Goal: Book appointment/travel/reservation

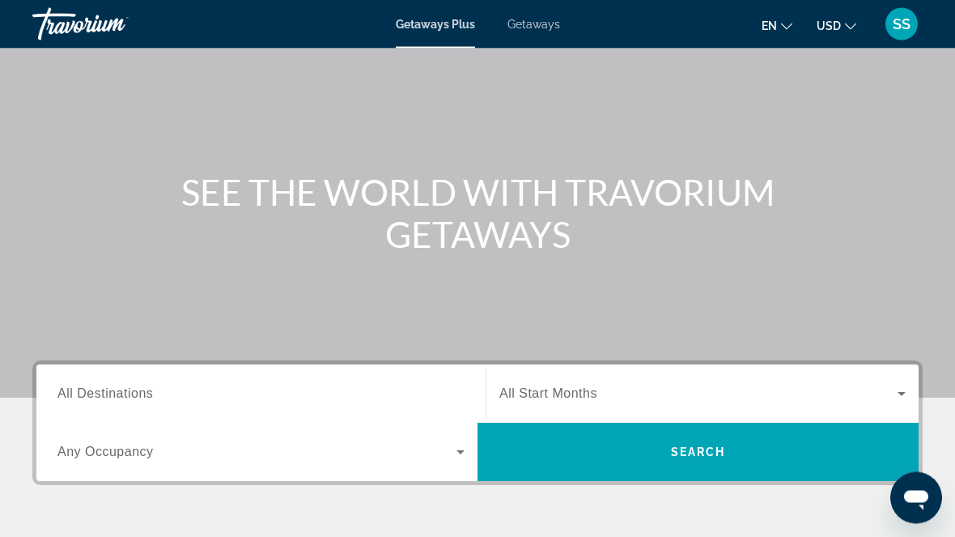
scroll to position [75, 0]
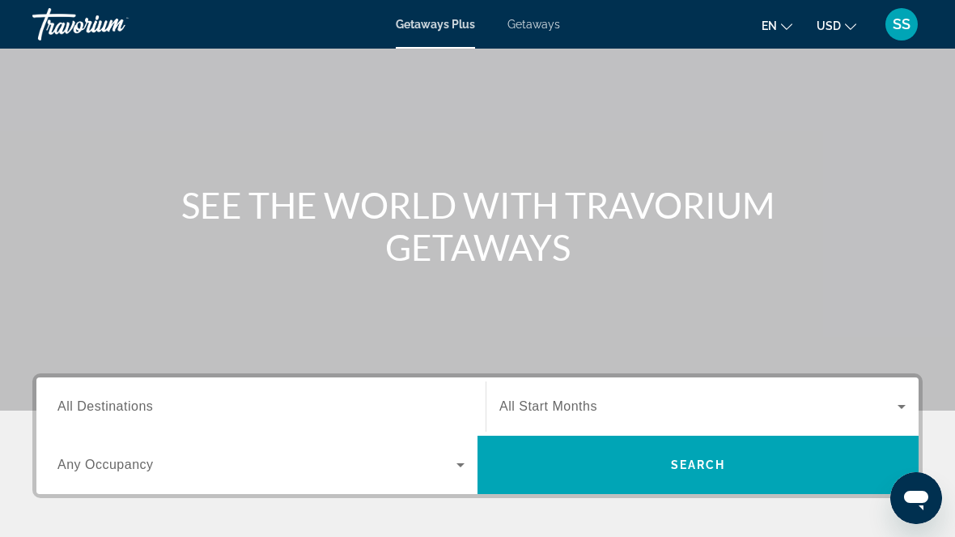
click at [370, 408] on input "Destination All Destinations" at bounding box center [260, 407] width 407 height 19
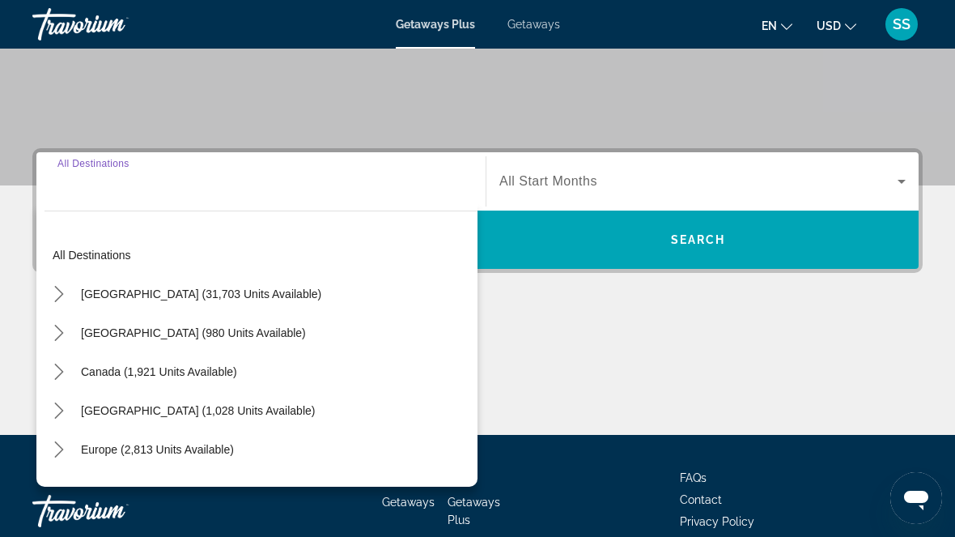
scroll to position [317, 0]
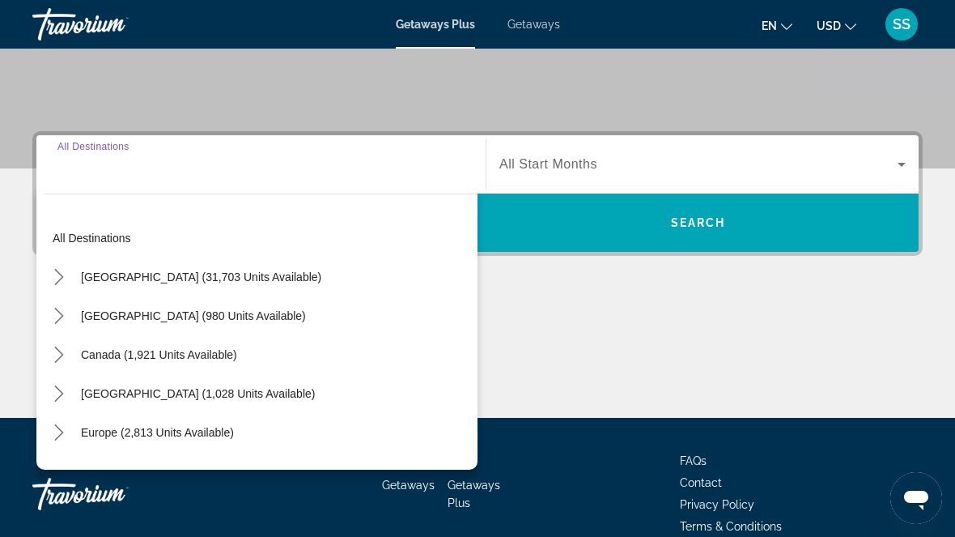
click at [62, 278] on icon "Toggle United States (31,703 units available) submenu" at bounding box center [58, 277] width 9 height 16
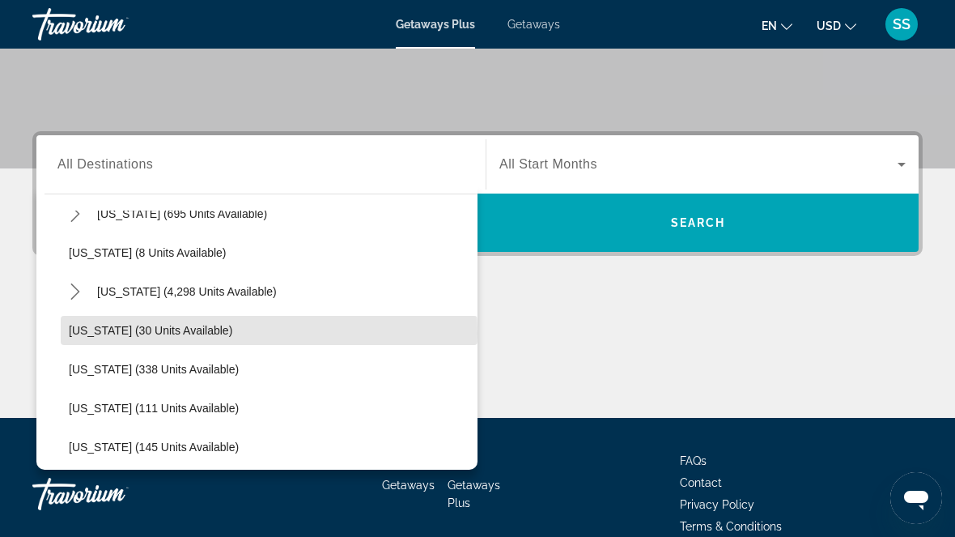
scroll to position [217, 0]
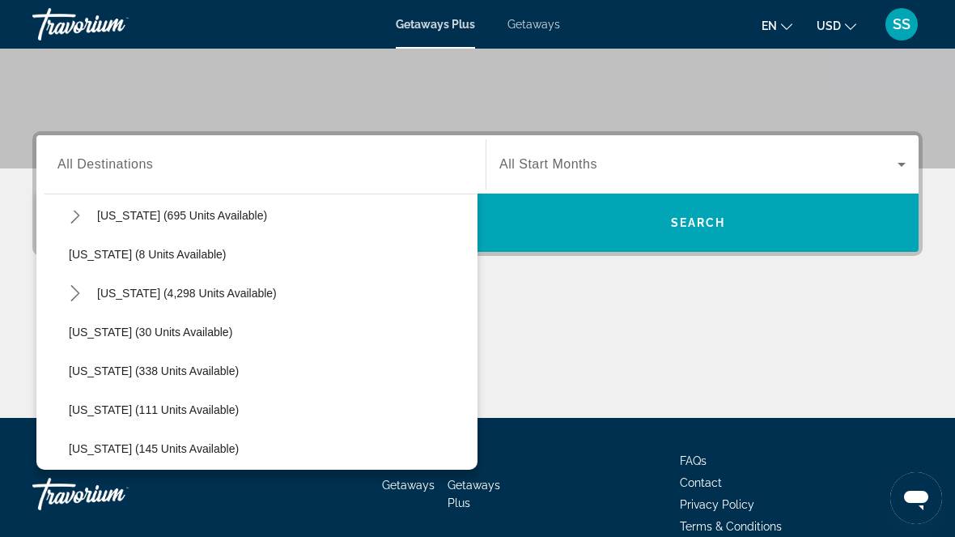
click at [123, 284] on span "Select destination: Florida (4,298 units available)" at bounding box center [187, 293] width 196 height 39
type input "**********"
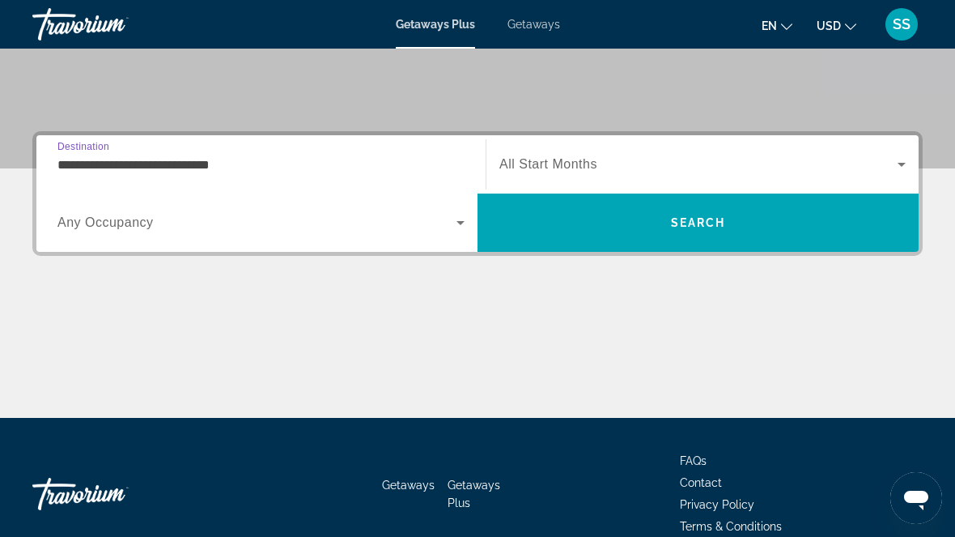
click at [787, 172] on span "Search widget" at bounding box center [699, 164] width 398 height 19
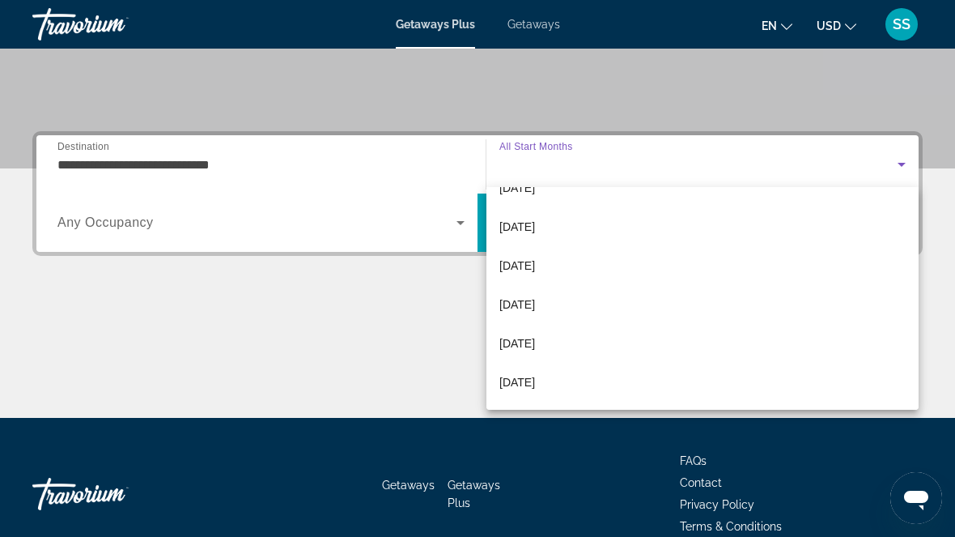
scroll to position [100, 0]
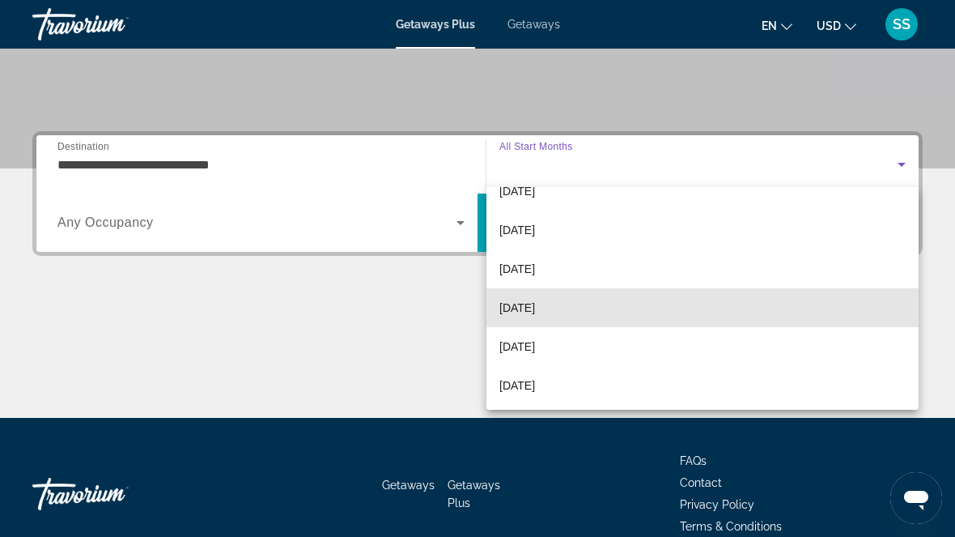
click at [583, 313] on mat-option "[DATE]" at bounding box center [703, 307] width 432 height 39
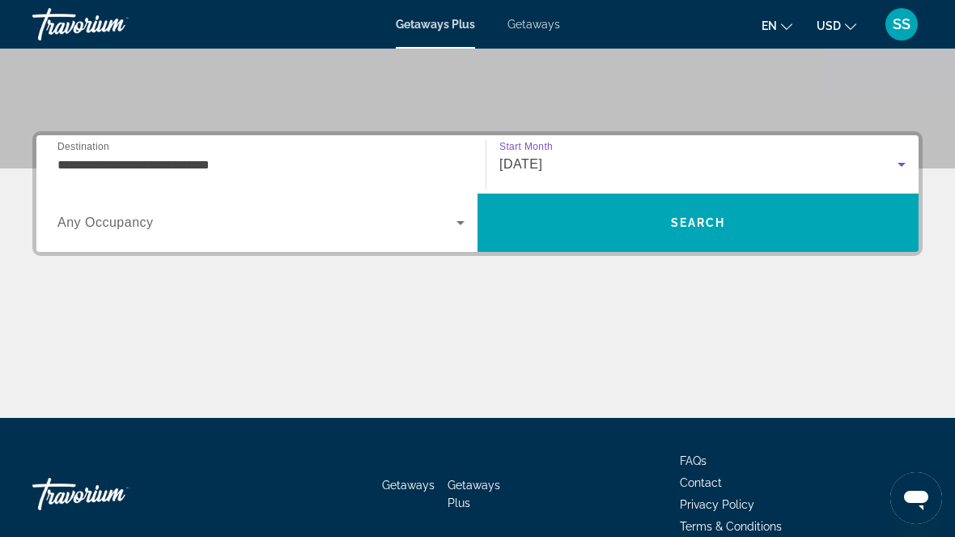
click at [89, 227] on span "Any Occupancy" at bounding box center [105, 222] width 96 height 14
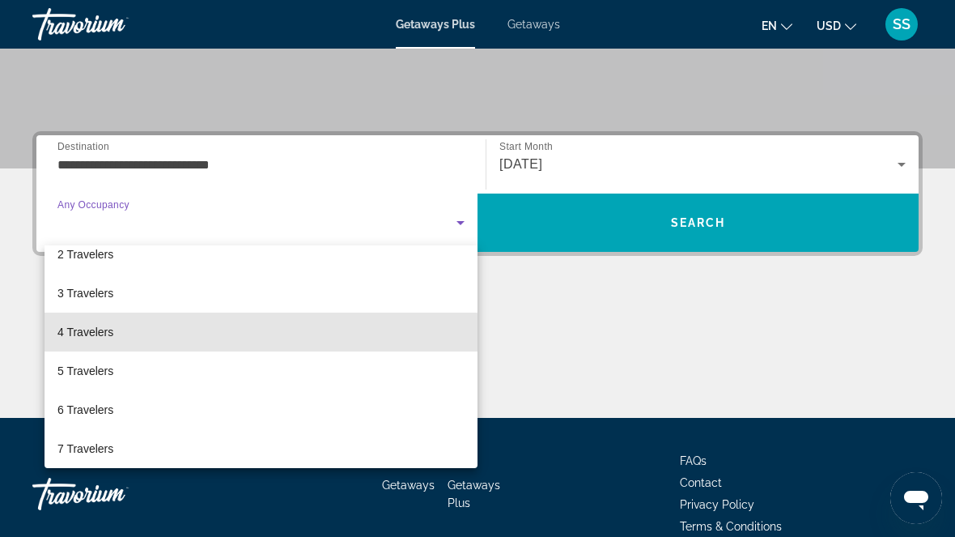
scroll to position [66, 0]
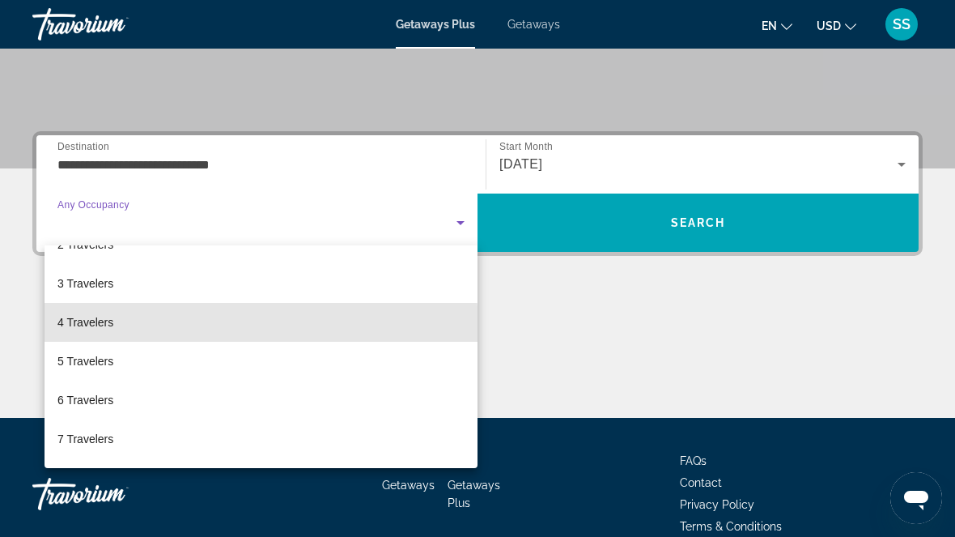
click at [83, 330] on span "4 Travelers" at bounding box center [85, 322] width 56 height 19
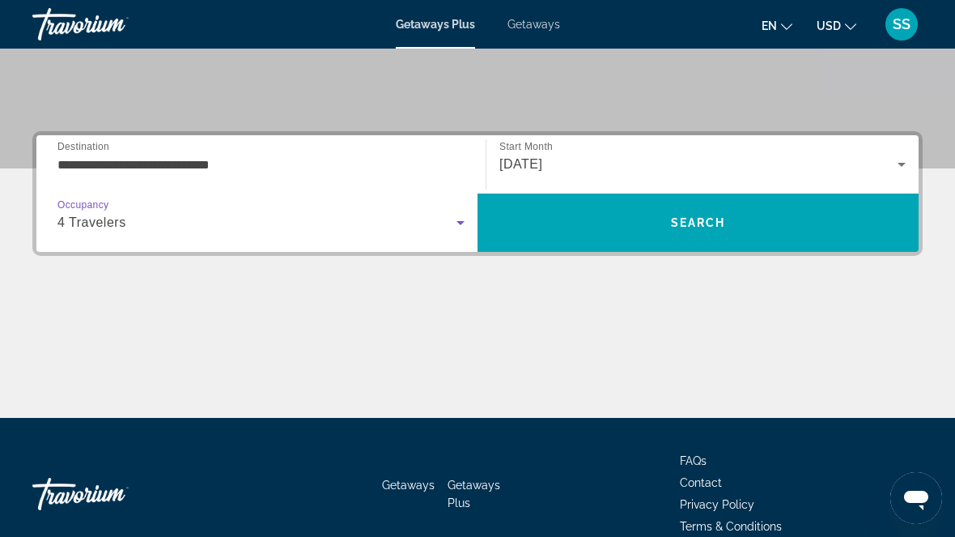
click at [791, 231] on span "Search" at bounding box center [698, 222] width 441 height 39
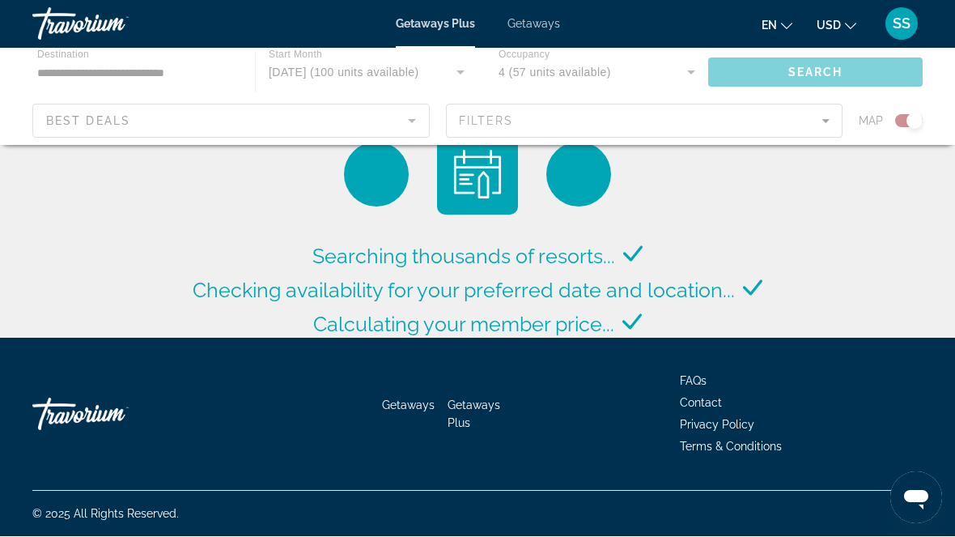
scroll to position [80, 0]
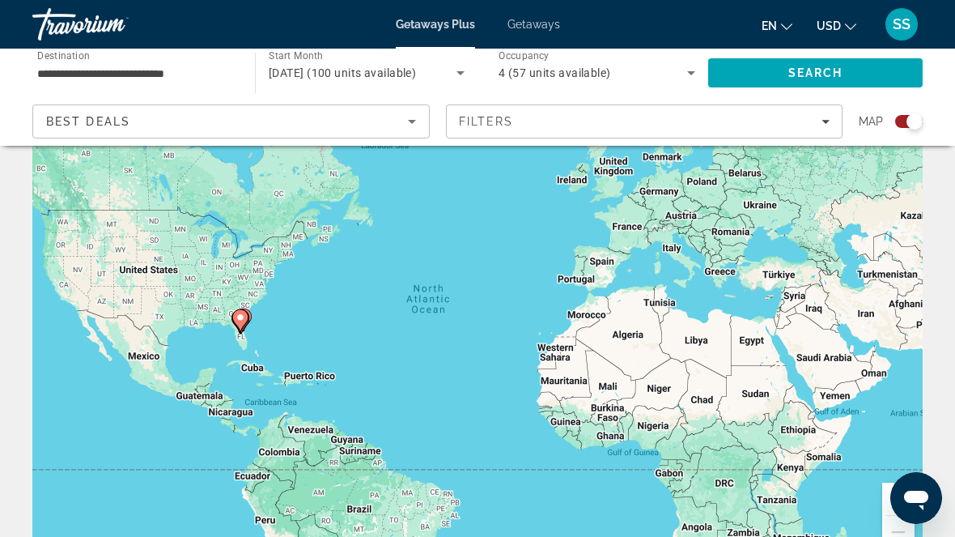
click at [151, 74] on input "**********" at bounding box center [135, 73] width 197 height 19
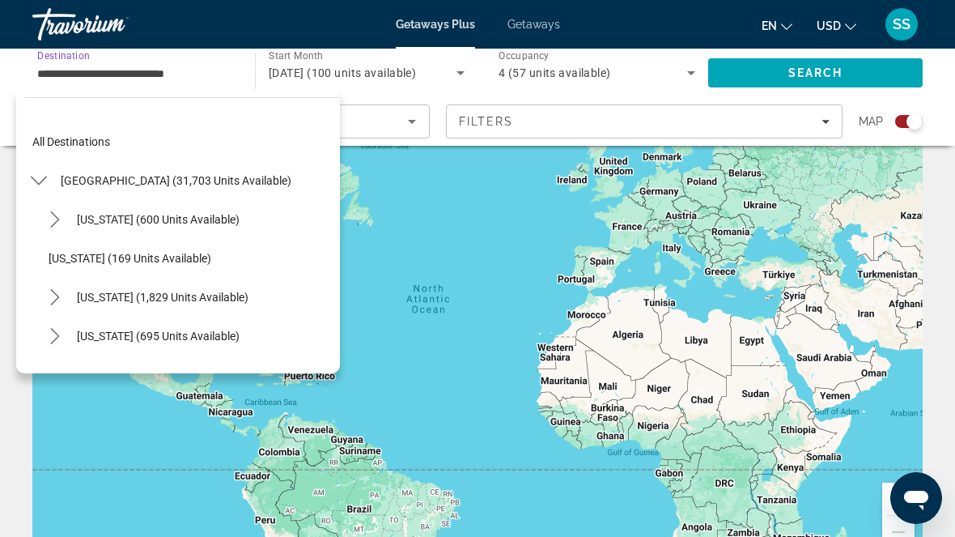
scroll to position [174, 0]
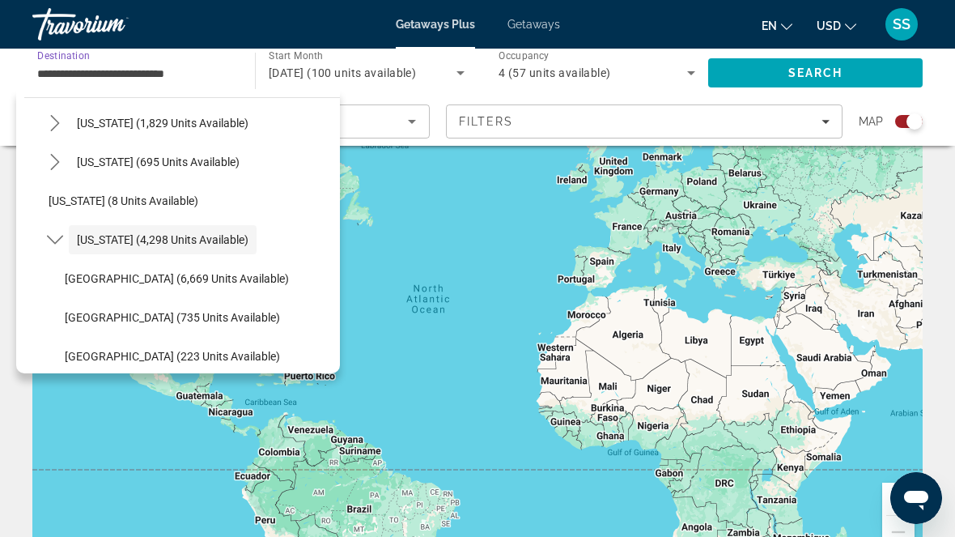
click at [238, 283] on span "[GEOGRAPHIC_DATA] (6,669 units available)" at bounding box center [177, 278] width 224 height 13
type input "**********"
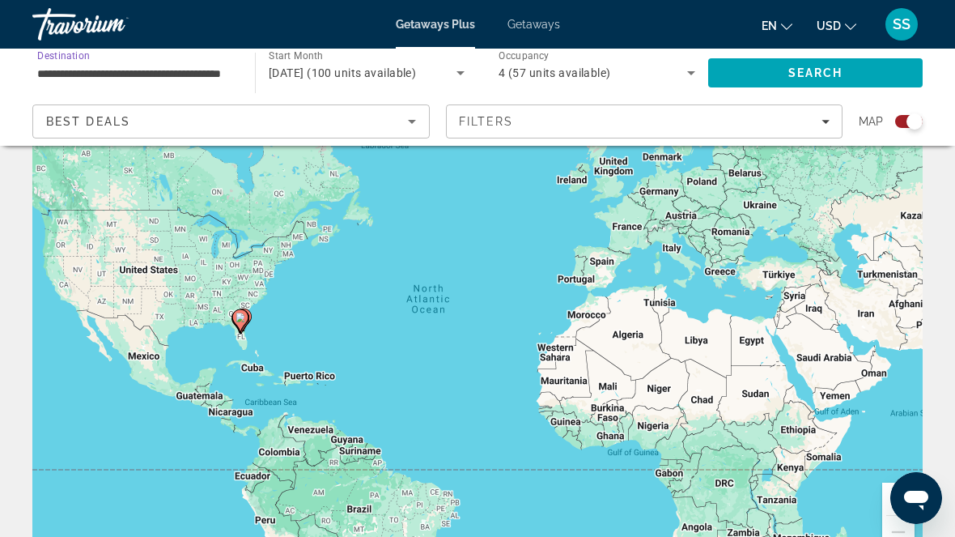
click at [875, 77] on span "Search" at bounding box center [816, 72] width 215 height 39
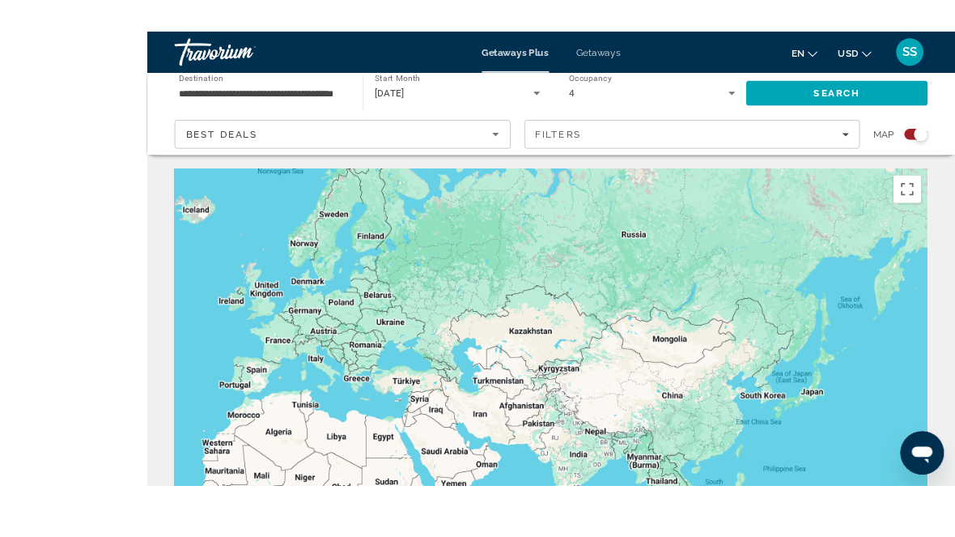
scroll to position [113, 0]
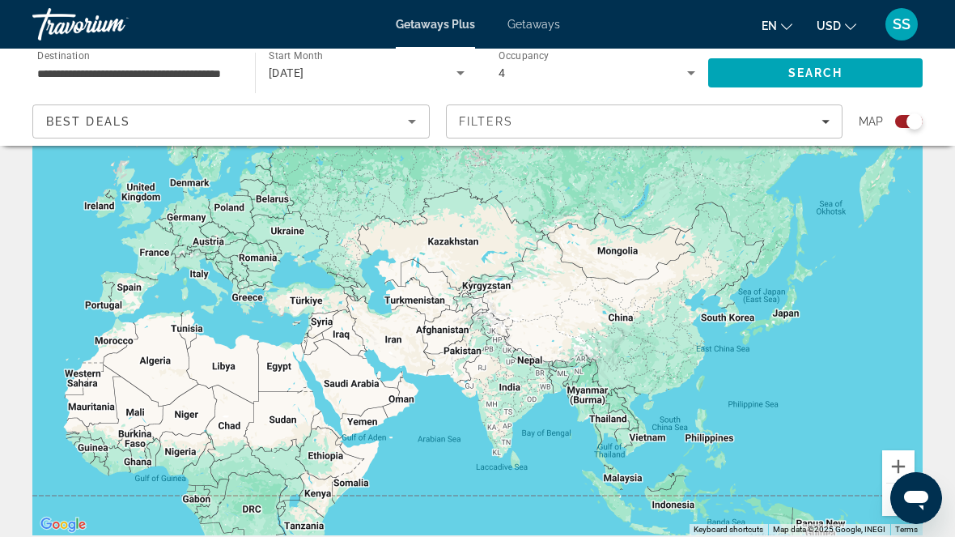
click at [910, 127] on div "Search widget" at bounding box center [915, 121] width 16 height 16
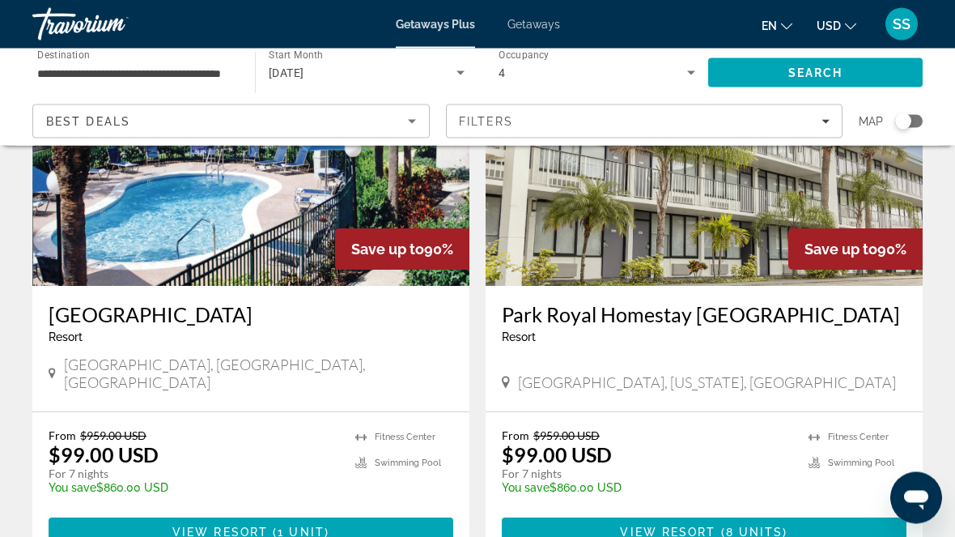
scroll to position [3019, 0]
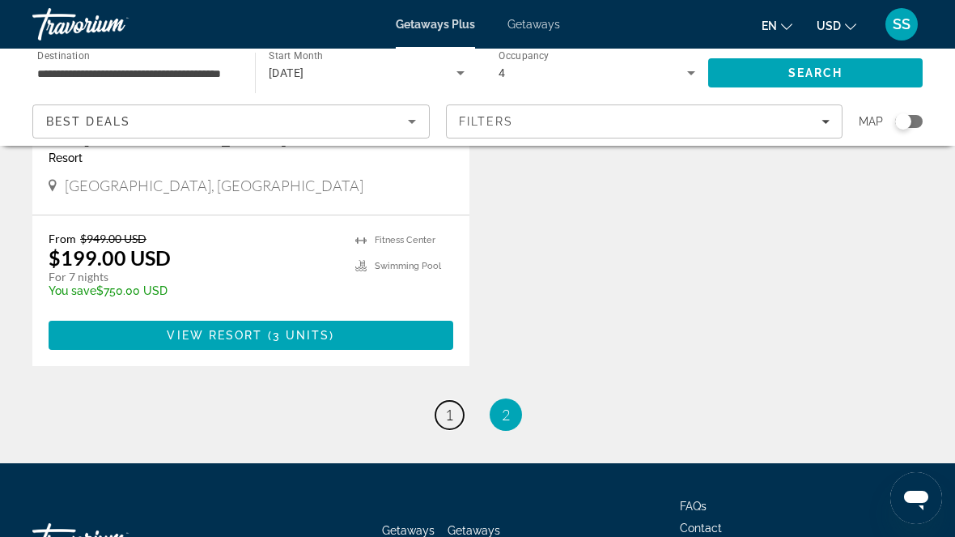
click at [445, 406] on link "page 1" at bounding box center [450, 415] width 28 height 28
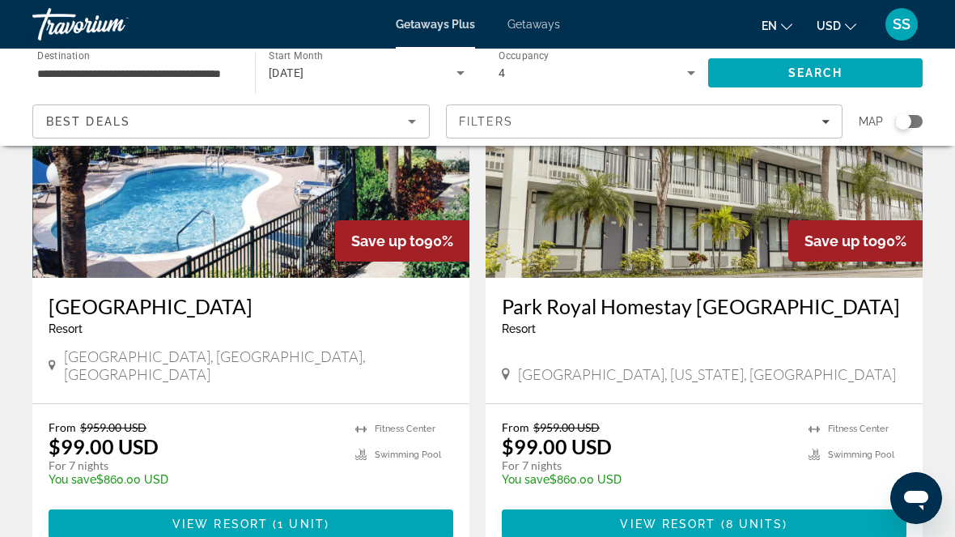
scroll to position [3032, 0]
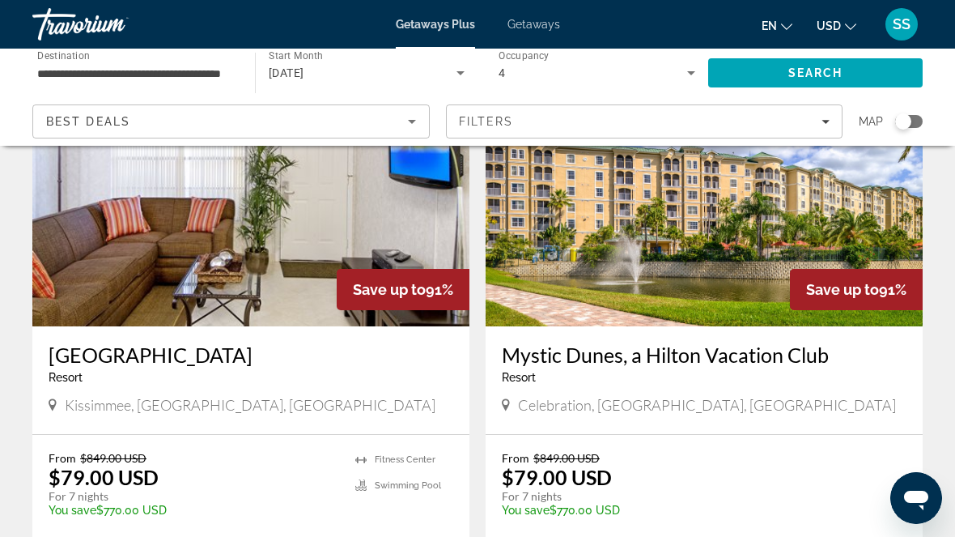
scroll to position [118, 0]
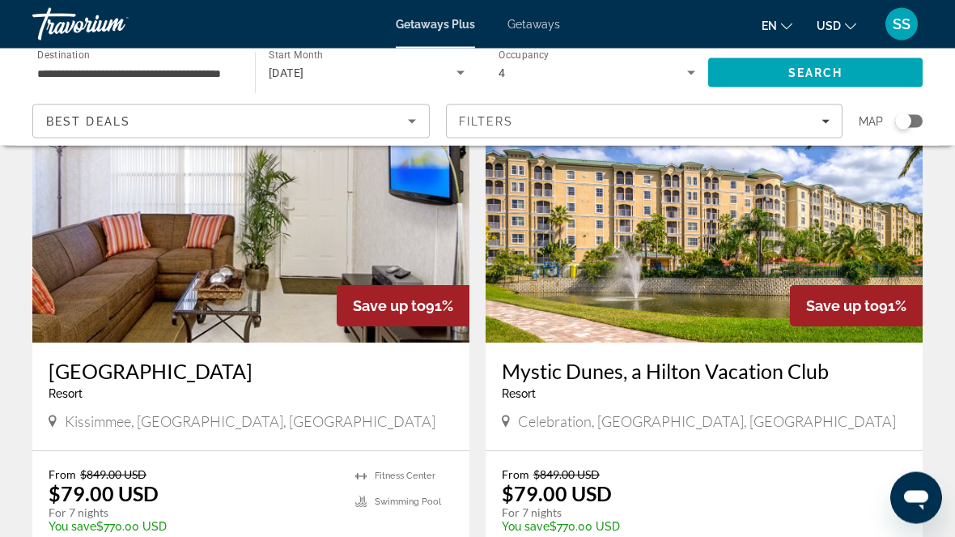
click at [904, 128] on div "Search widget" at bounding box center [904, 121] width 16 height 16
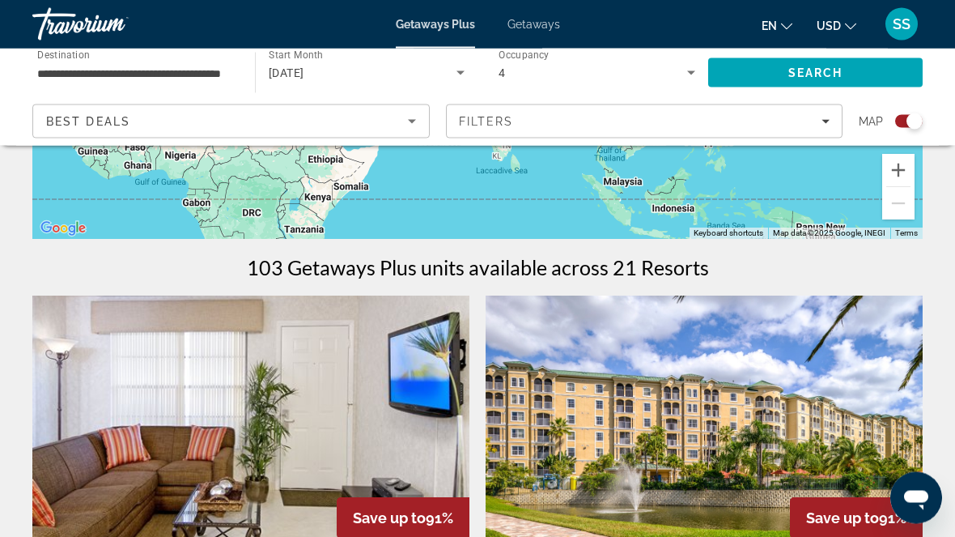
scroll to position [409, 0]
click at [891, 183] on button "Zoom in" at bounding box center [899, 170] width 32 height 32
click at [900, 180] on button "Zoom in" at bounding box center [899, 170] width 32 height 32
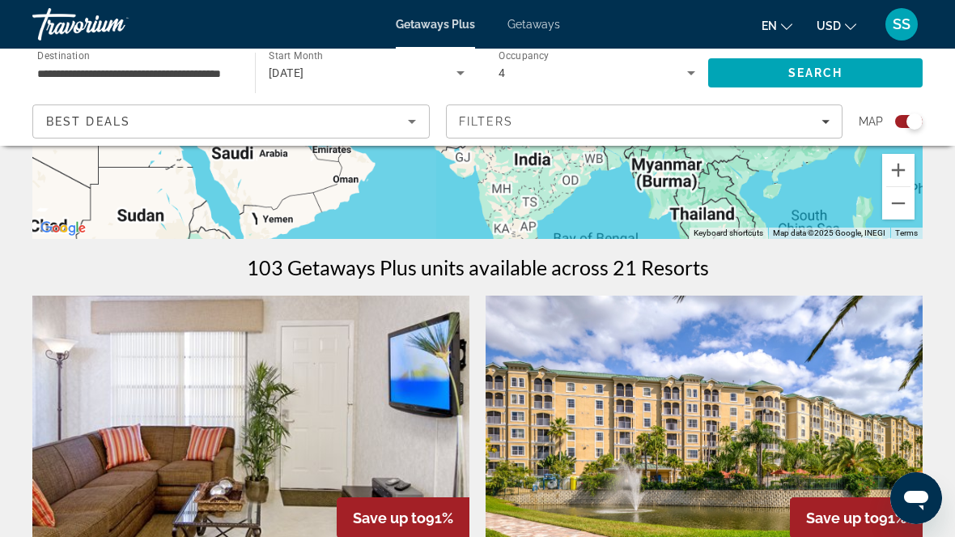
click at [900, 180] on button "Zoom in" at bounding box center [899, 170] width 32 height 32
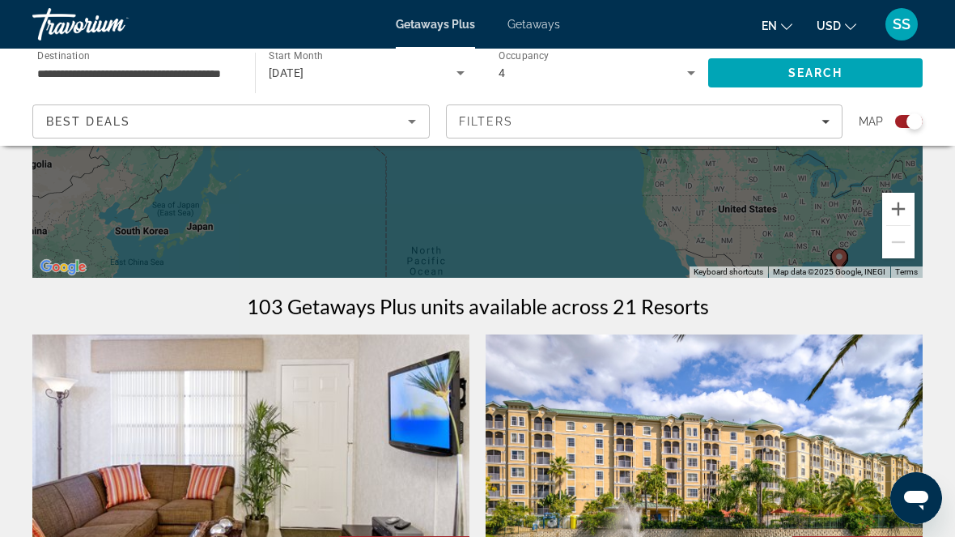
scroll to position [403, 0]
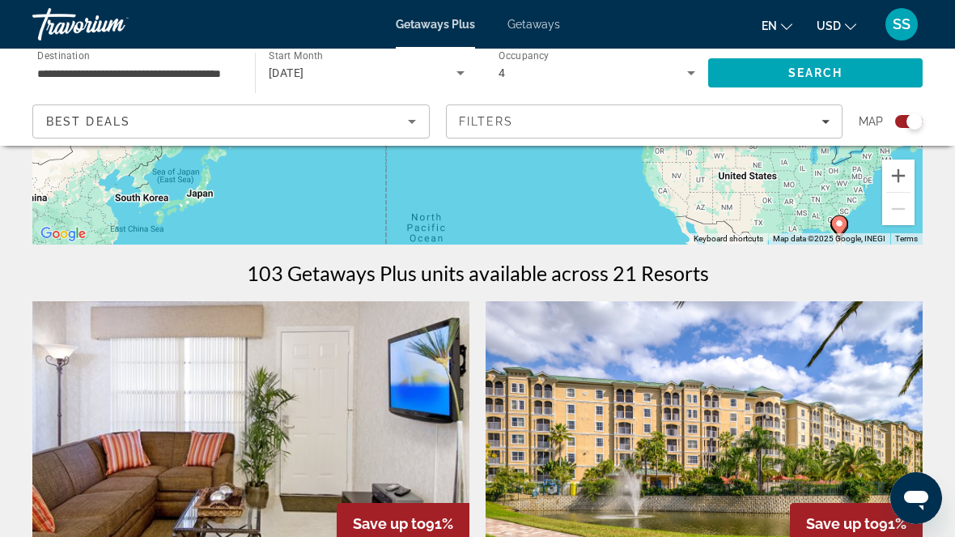
click at [838, 206] on div "To activate drag with keyboard, press Alt + Enter. Once in keyboard drag state,…" at bounding box center [477, 2] width 891 height 486
click at [846, 229] on gmp-advanced-marker "Main content" at bounding box center [840, 227] width 16 height 24
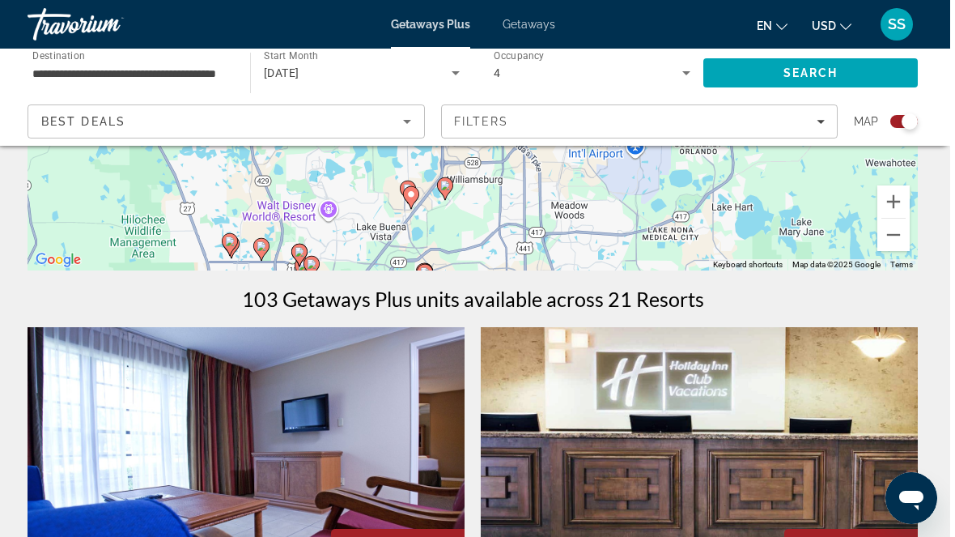
scroll to position [390, 0]
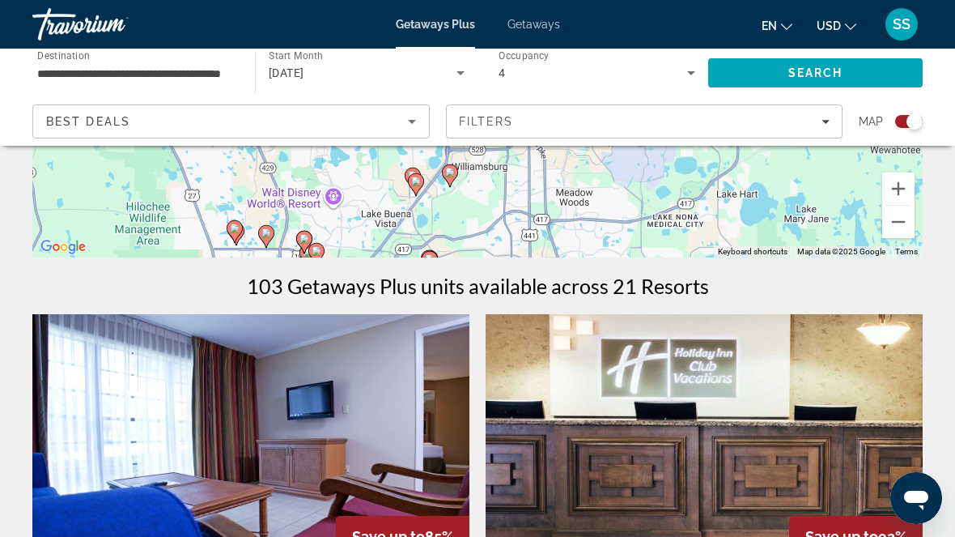
click at [747, 228] on div "To activate drag with keyboard, press Alt + Enter. Once in keyboard drag state,…" at bounding box center [477, 15] width 891 height 486
click at [752, 224] on div "To activate drag with keyboard, press Alt + Enter. Once in keyboard drag state,…" at bounding box center [477, 15] width 891 height 486
click at [754, 222] on div "To activate drag with keyboard, press Alt + Enter. Once in keyboard drag state,…" at bounding box center [477, 15] width 891 height 486
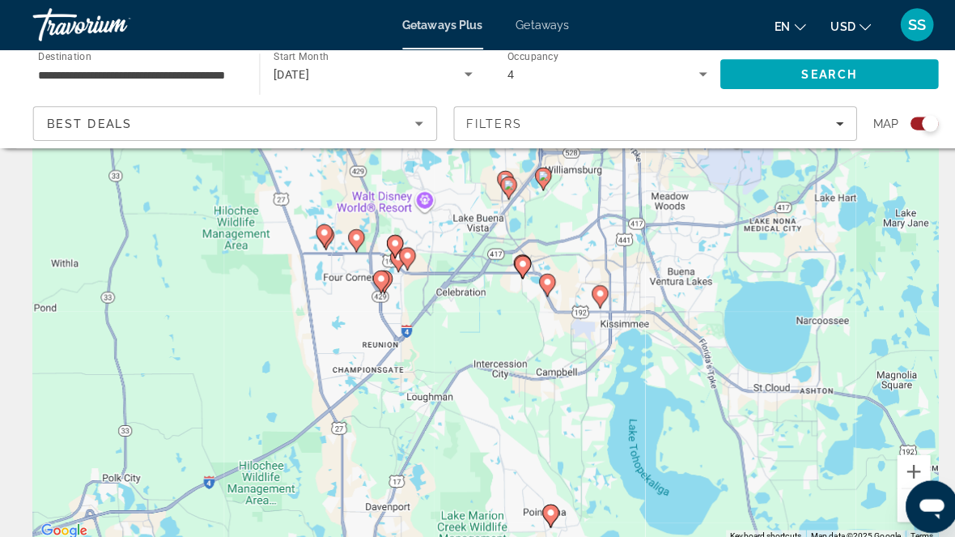
scroll to position [76, 0]
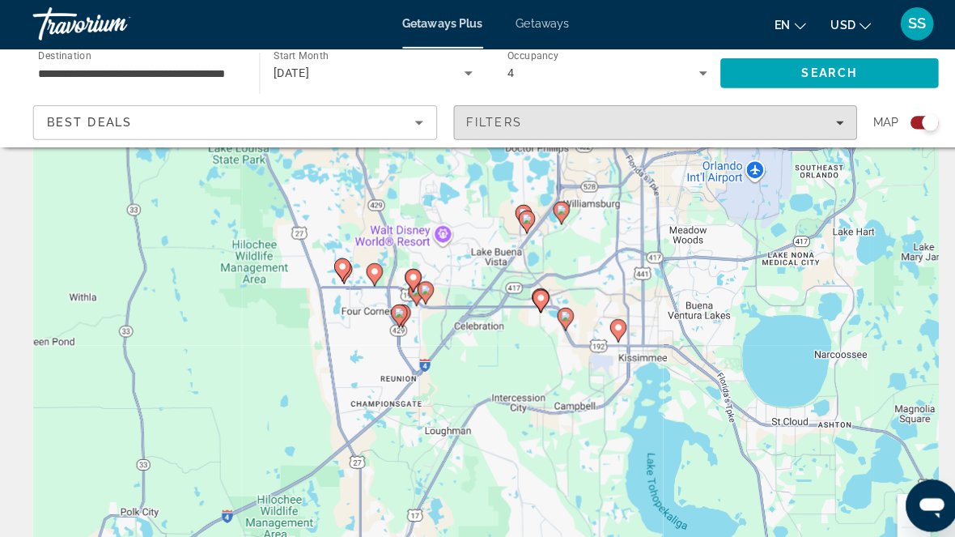
click at [807, 122] on div "Filters" at bounding box center [645, 121] width 372 height 13
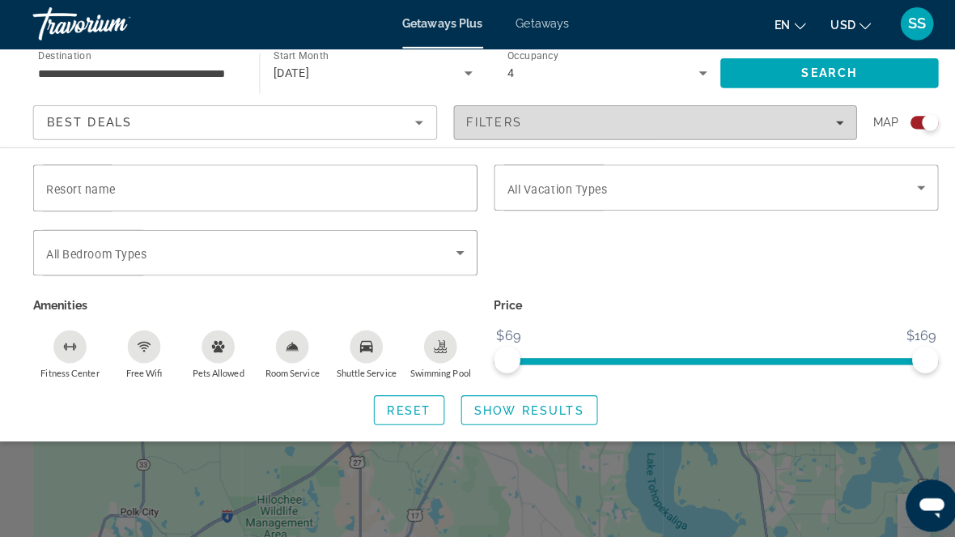
click at [809, 123] on div "Filters" at bounding box center [645, 121] width 372 height 13
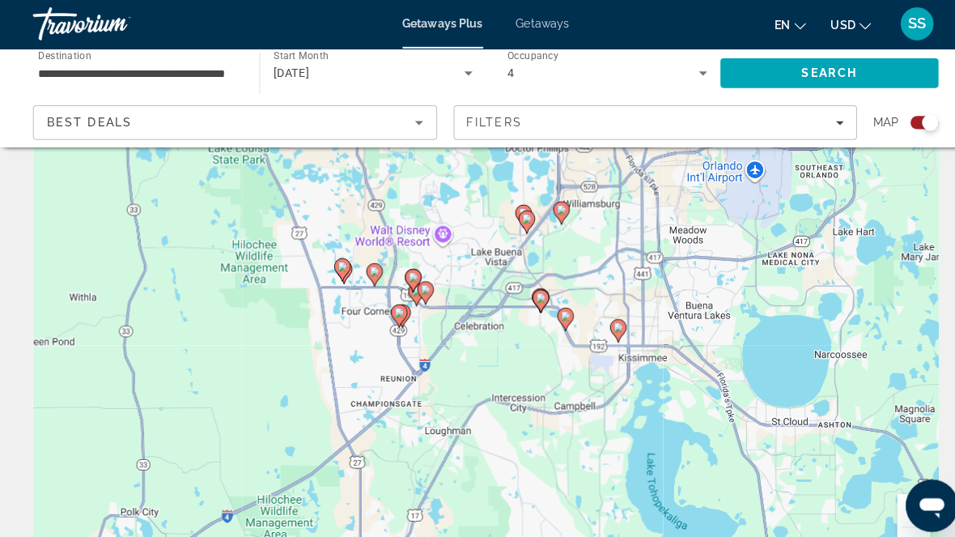
click at [805, 121] on div "Filters" at bounding box center [645, 121] width 372 height 13
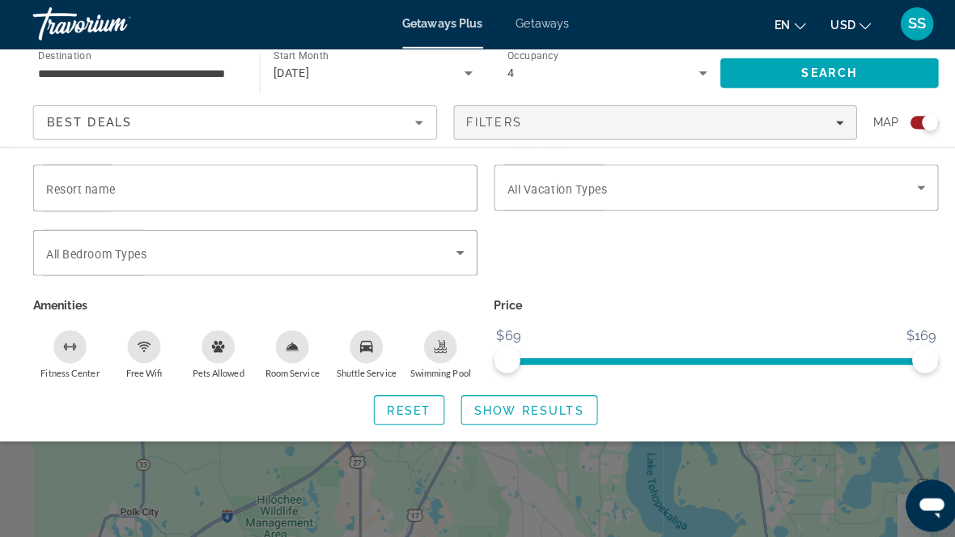
click at [845, 179] on span "Search widget" at bounding box center [700, 185] width 403 height 19
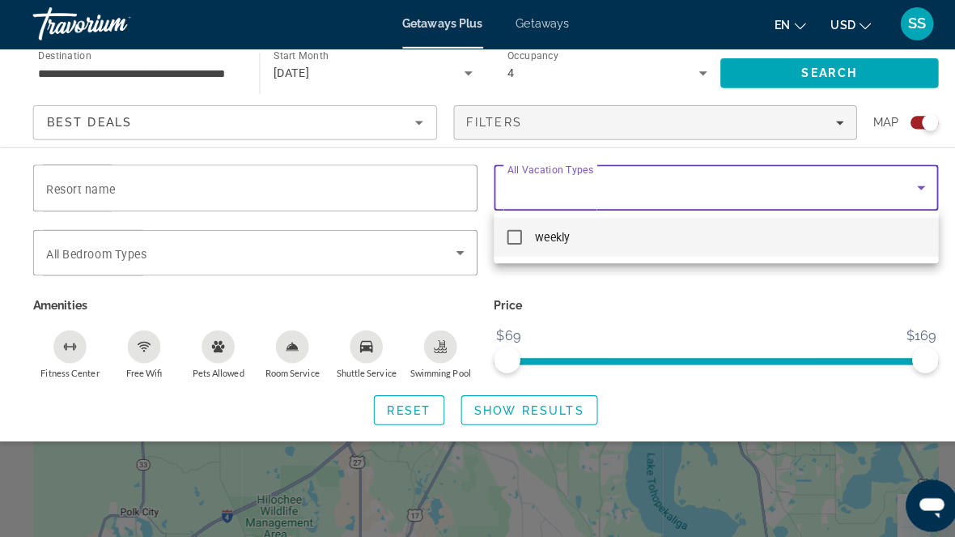
click at [830, 173] on div at bounding box center [477, 268] width 955 height 537
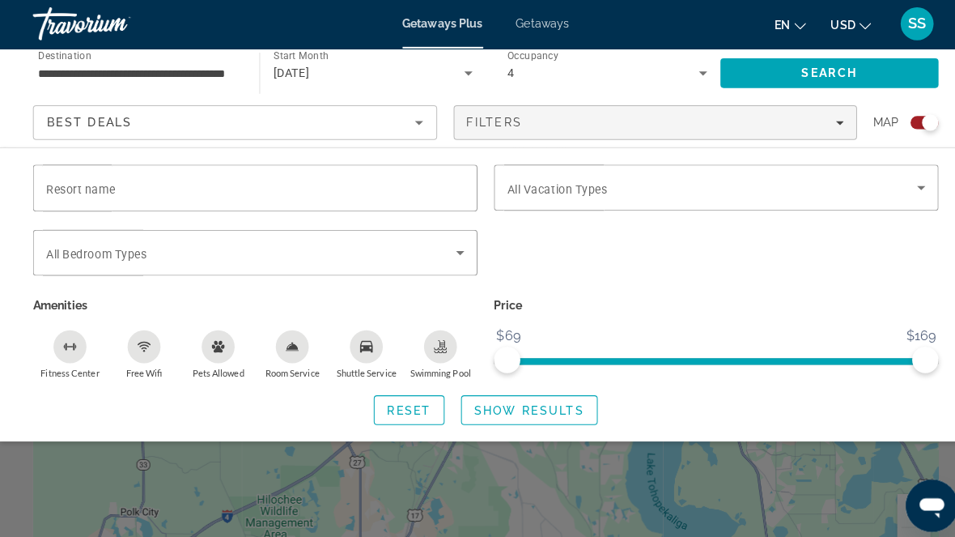
click at [794, 296] on p "Price" at bounding box center [704, 301] width 437 height 23
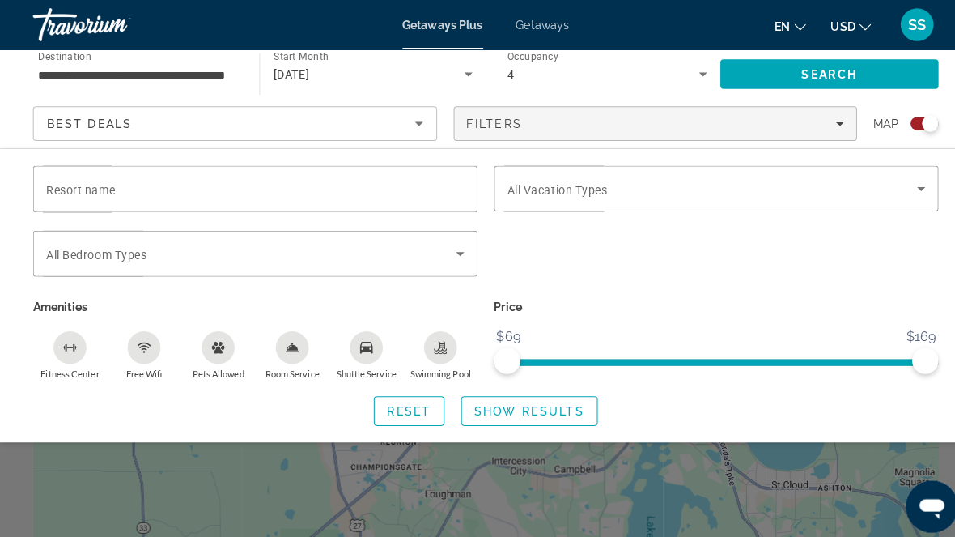
scroll to position [9, 0]
click at [666, 520] on div "Search widget" at bounding box center [477, 390] width 955 height 294
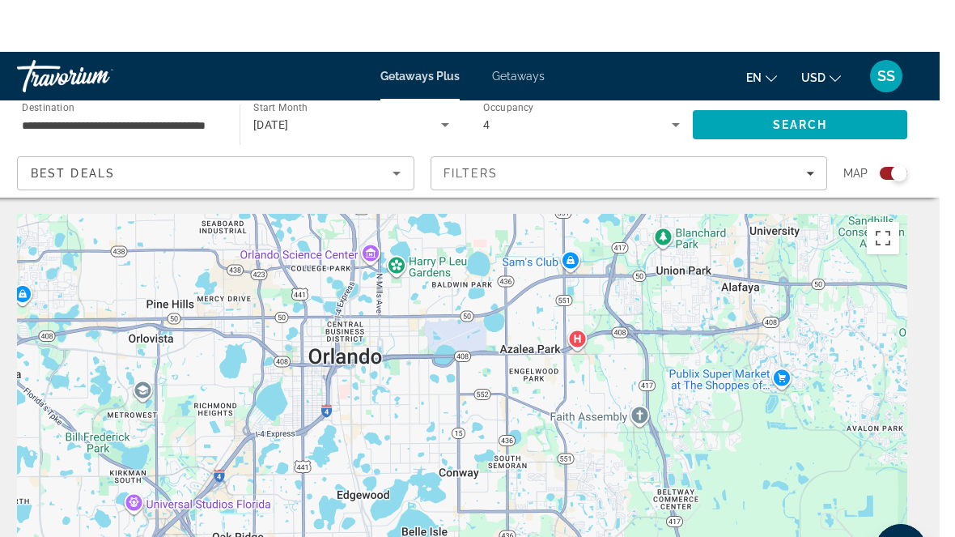
scroll to position [2, 0]
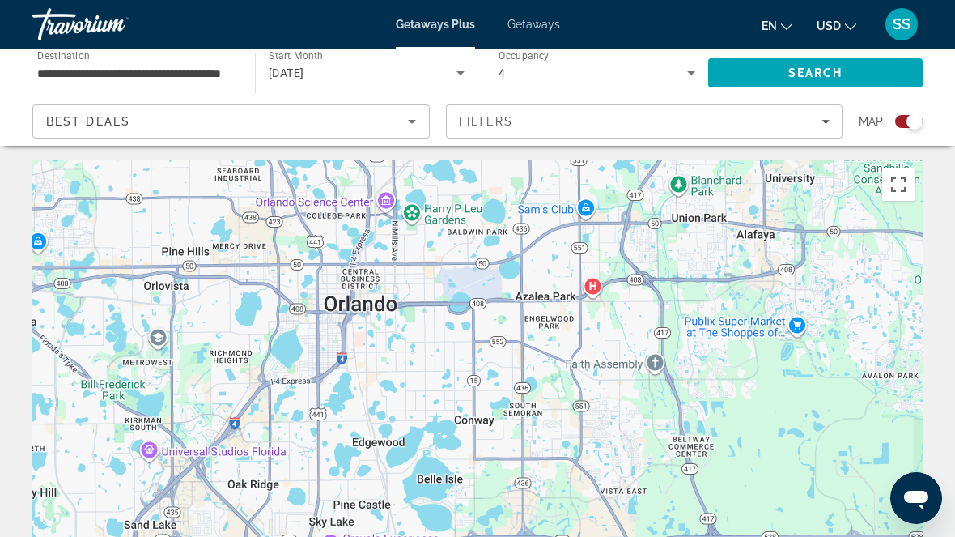
click at [547, 317] on div "To activate drag with keyboard, press Alt + Enter. Once in keyboard drag state,…" at bounding box center [477, 403] width 891 height 486
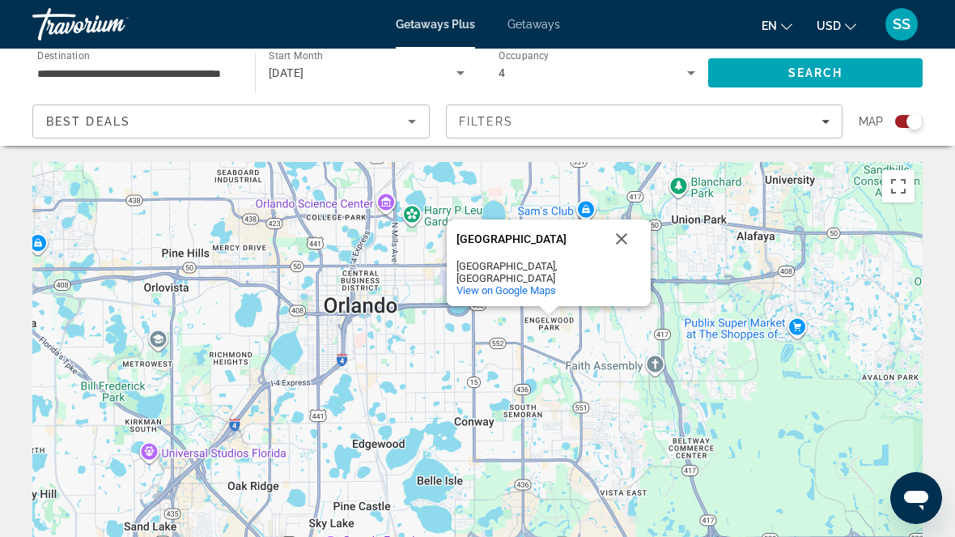
click at [734, 419] on div "To activate drag with keyboard, press Alt + Enter. Once in keyboard drag state,…" at bounding box center [477, 405] width 891 height 486
click at [735, 308] on div "To activate drag with keyboard, press Alt + Enter. Once in keyboard drag state,…" at bounding box center [477, 405] width 891 height 486
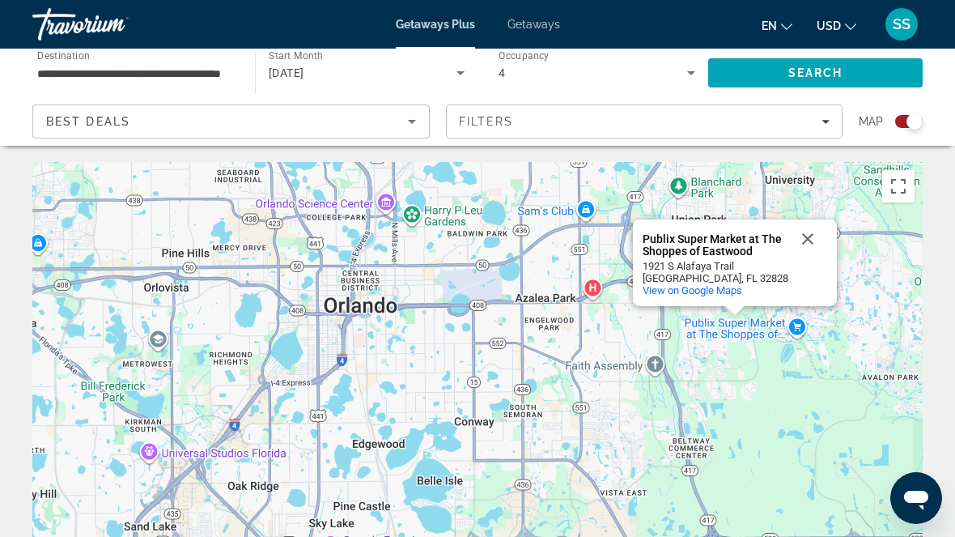
click at [637, 237] on div "Publix Super Market at The Shoppes of Eastwood Publix Super Market at The Shopp…" at bounding box center [735, 262] width 204 height 87
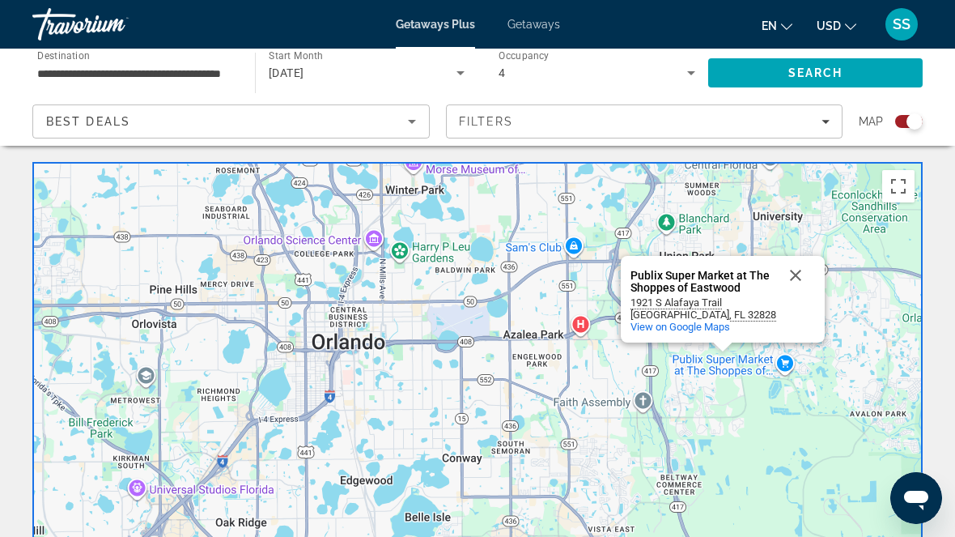
click at [796, 265] on button "Close" at bounding box center [796, 275] width 39 height 39
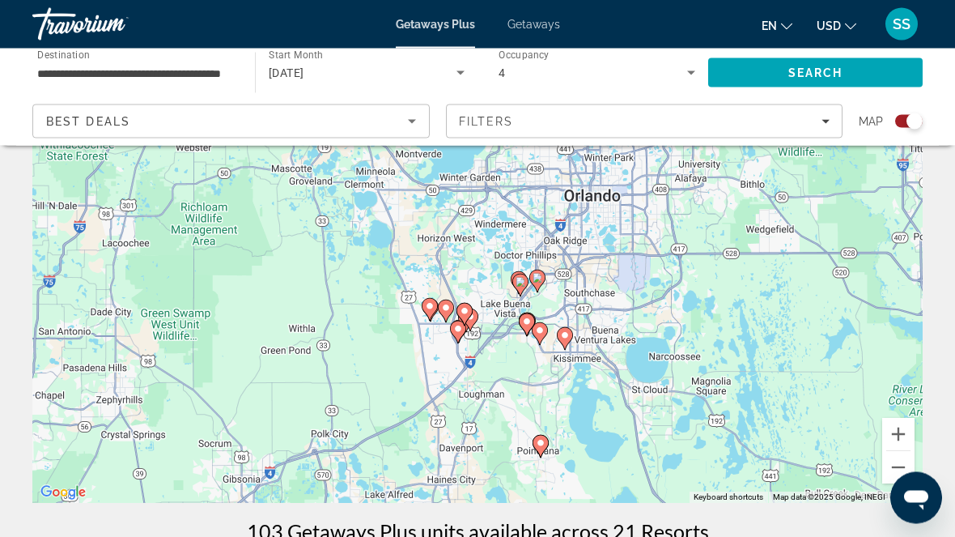
scroll to position [140, 0]
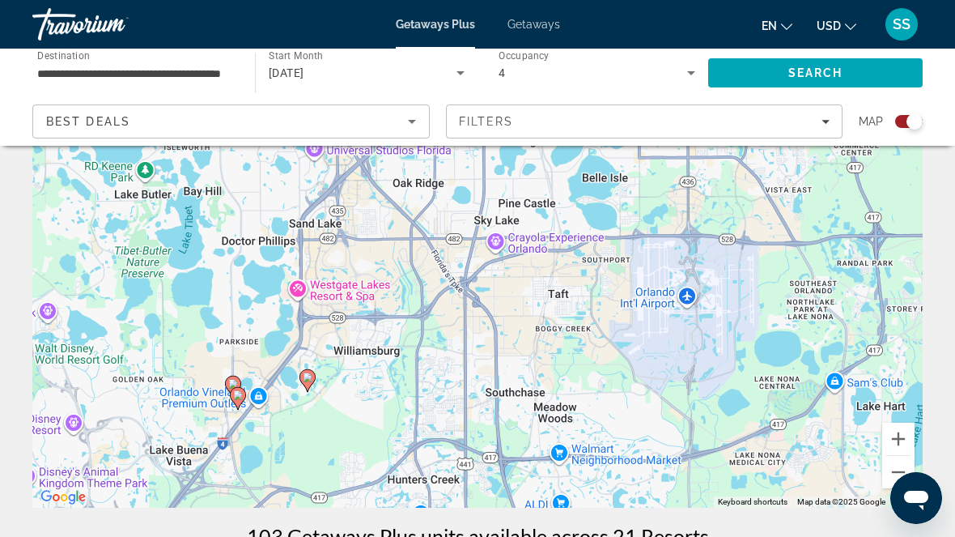
click at [521, 499] on div "To activate drag with keyboard, press Alt + Enter. Once in keyboard drag state,…" at bounding box center [477, 265] width 891 height 486
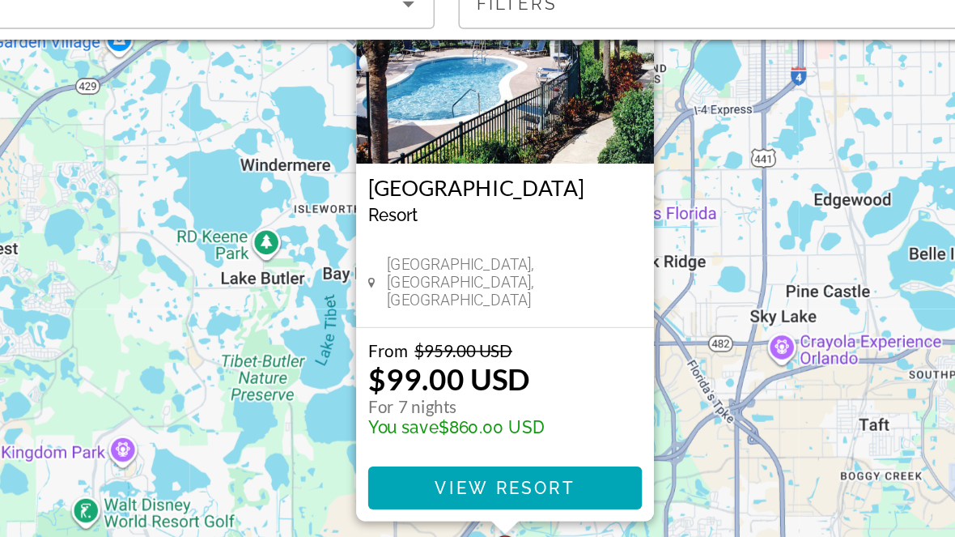
scroll to position [117, 0]
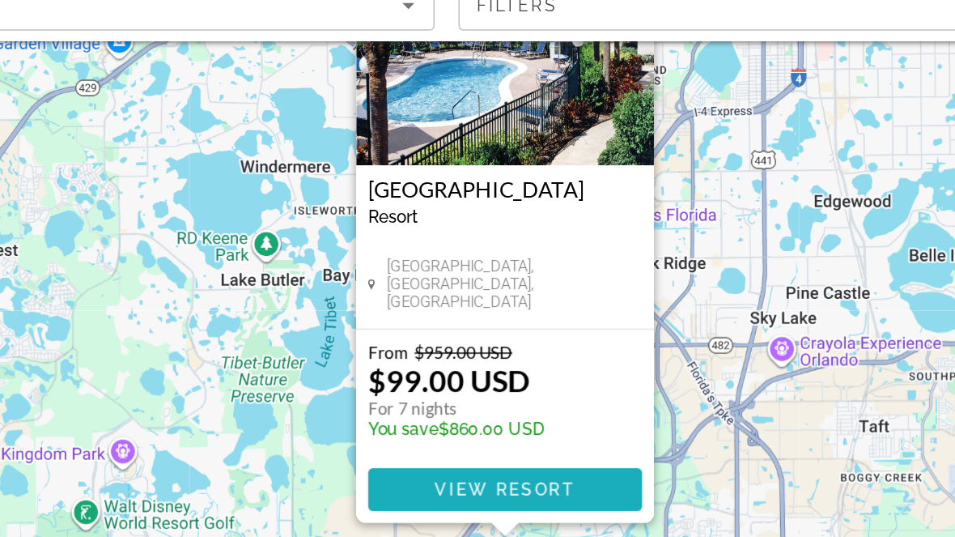
click at [397, 431] on span "Main content" at bounding box center [478, 450] width 186 height 39
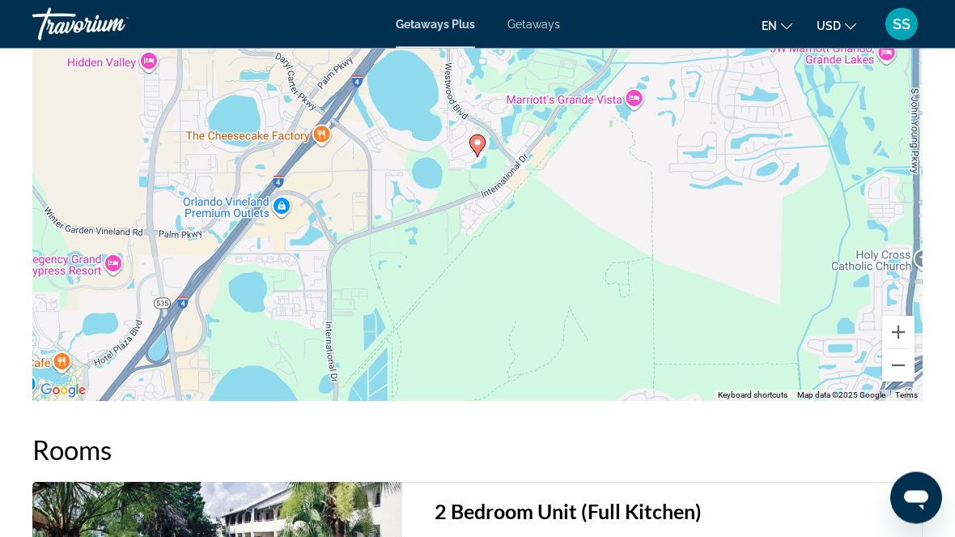
scroll to position [2411, 0]
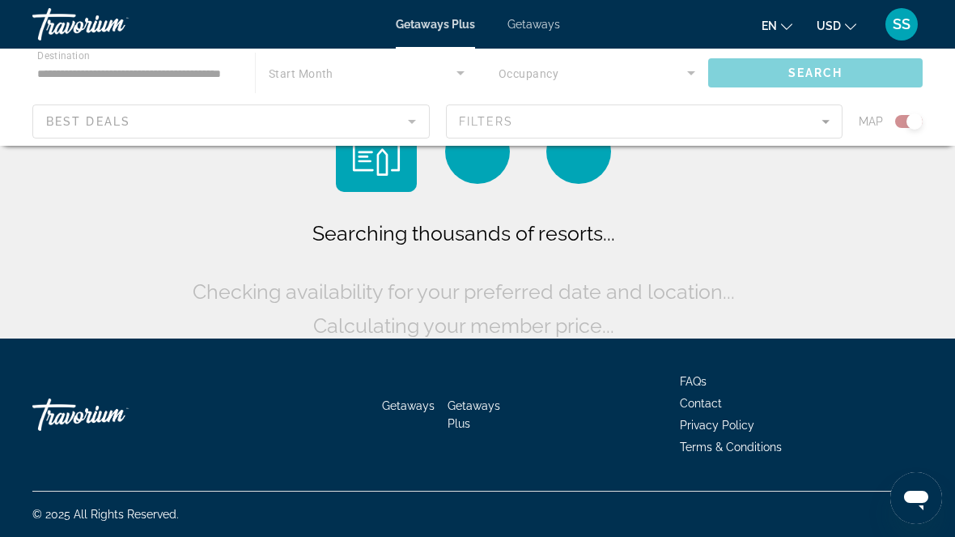
scroll to position [79, 0]
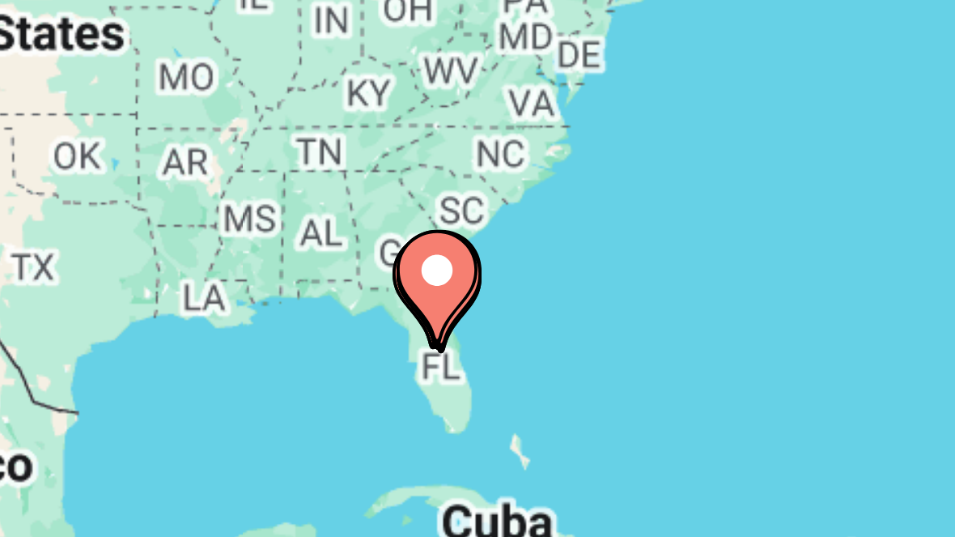
click at [92, 83] on div "To activate drag with keyboard, press Alt + Enter. Once in keyboard drag state,…" at bounding box center [477, 326] width 891 height 486
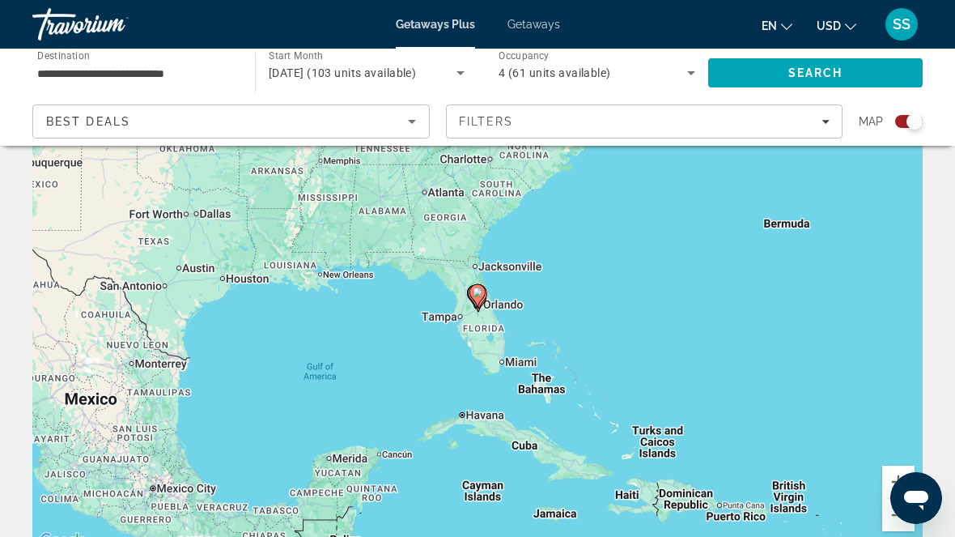
click at [474, 296] on image "Main content" at bounding box center [478, 292] width 10 height 10
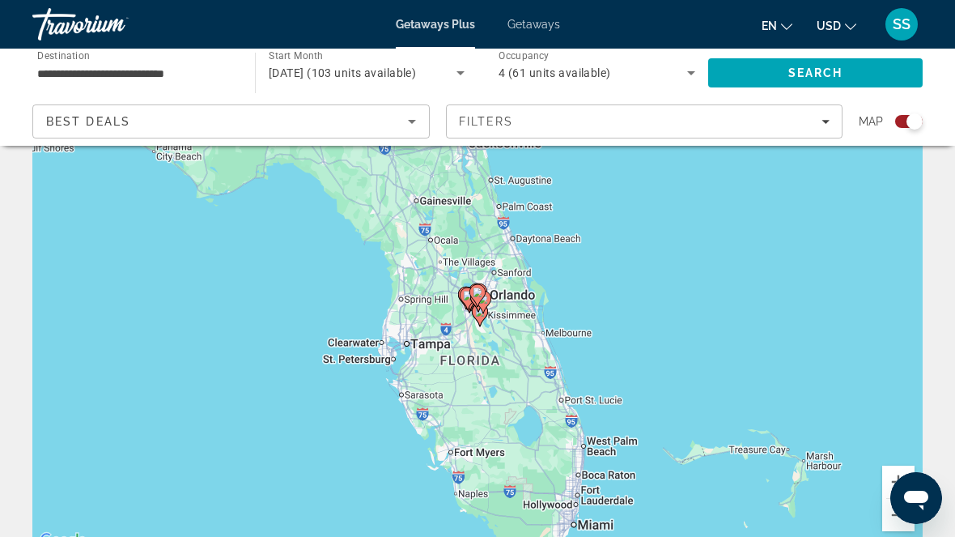
type input "**********"
click at [491, 300] on icon "Main content" at bounding box center [483, 301] width 15 height 21
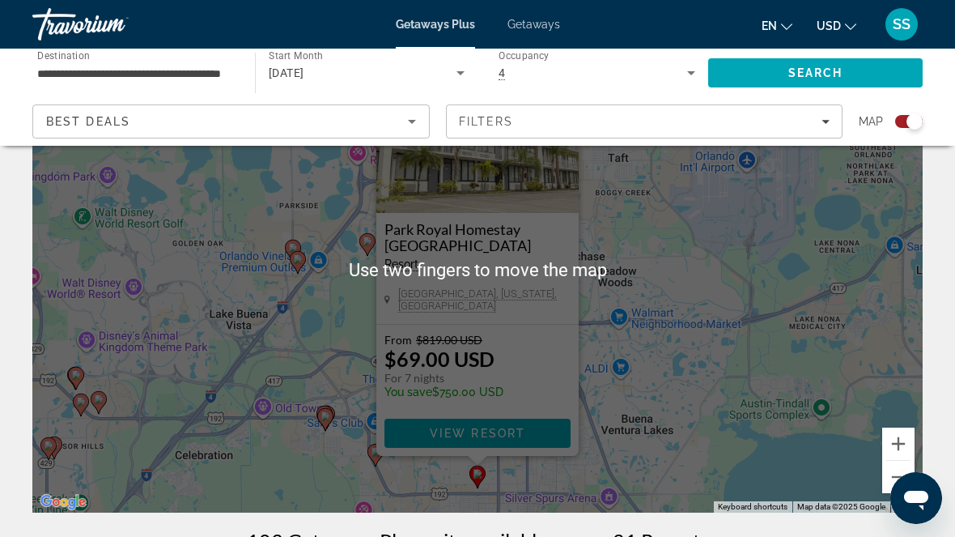
scroll to position [136, 0]
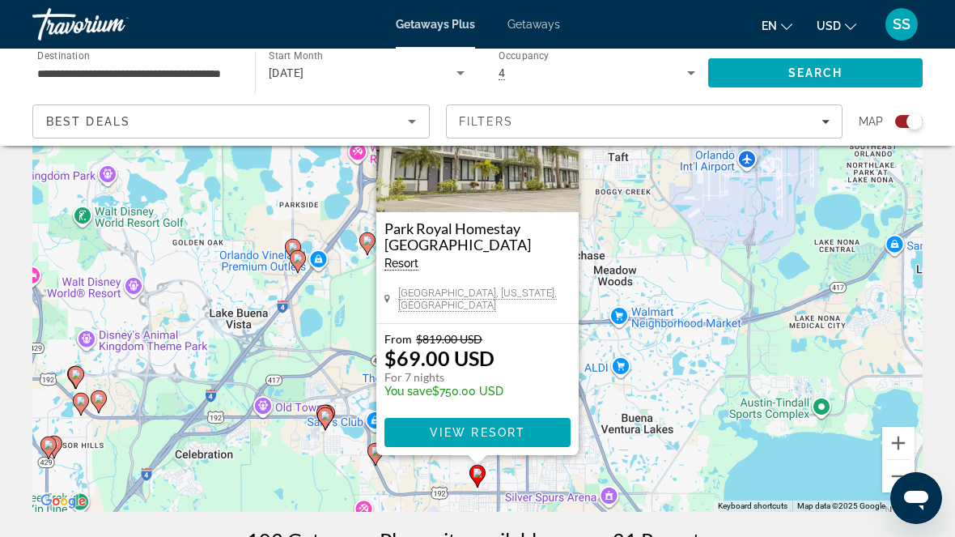
click at [682, 332] on div "To activate drag with keyboard, press Alt + Enter. Once in keyboard drag state,…" at bounding box center [477, 269] width 891 height 486
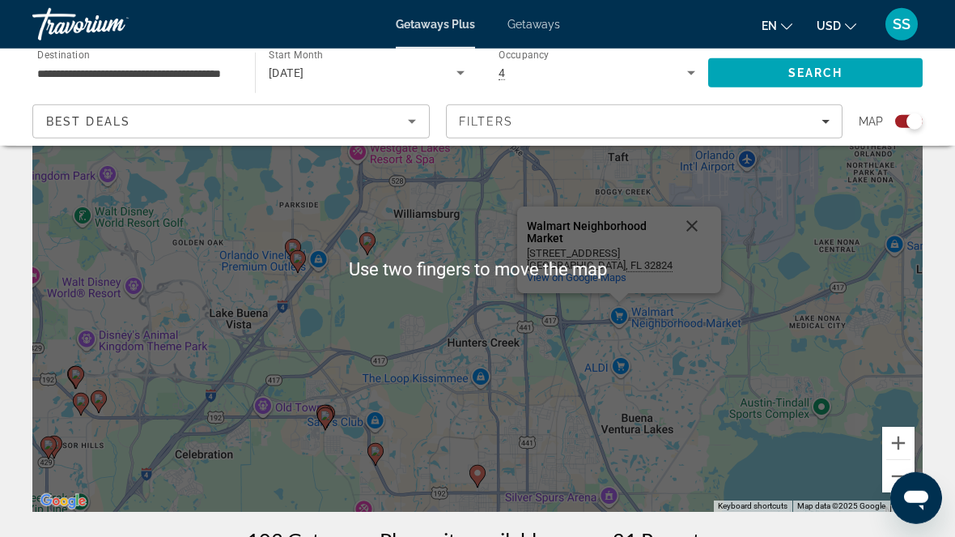
click at [577, 275] on link "View on Google Maps" at bounding box center [577, 277] width 100 height 12
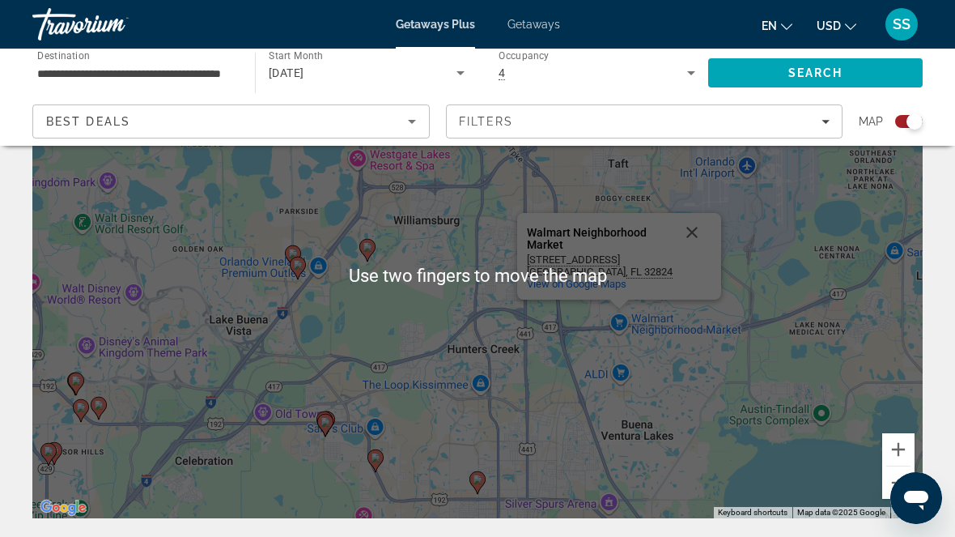
scroll to position [209, 0]
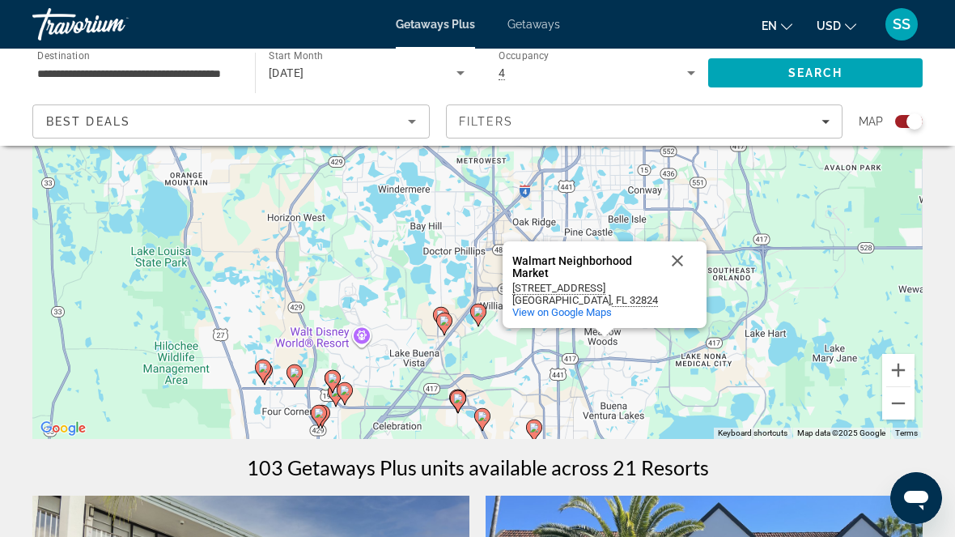
click at [682, 262] on button "Close" at bounding box center [677, 260] width 39 height 39
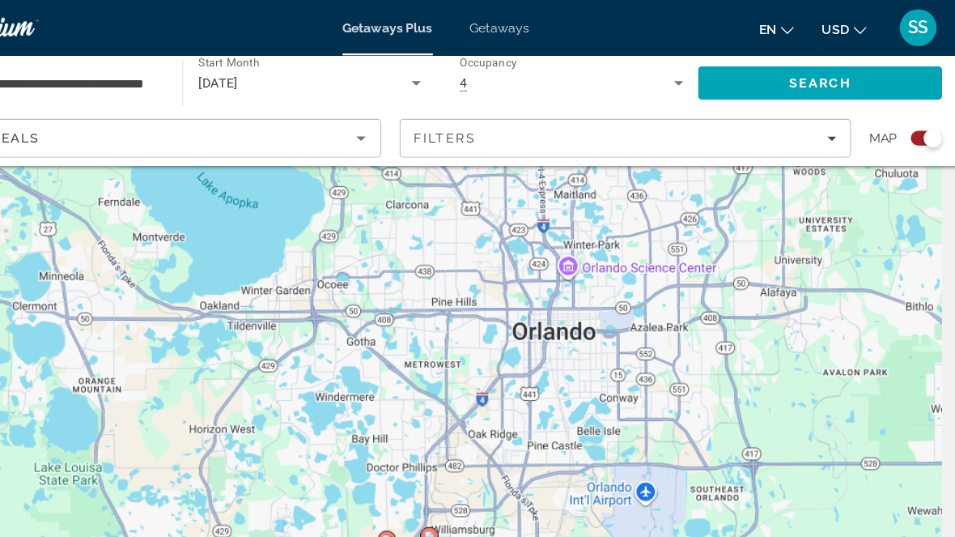
scroll to position [68, 0]
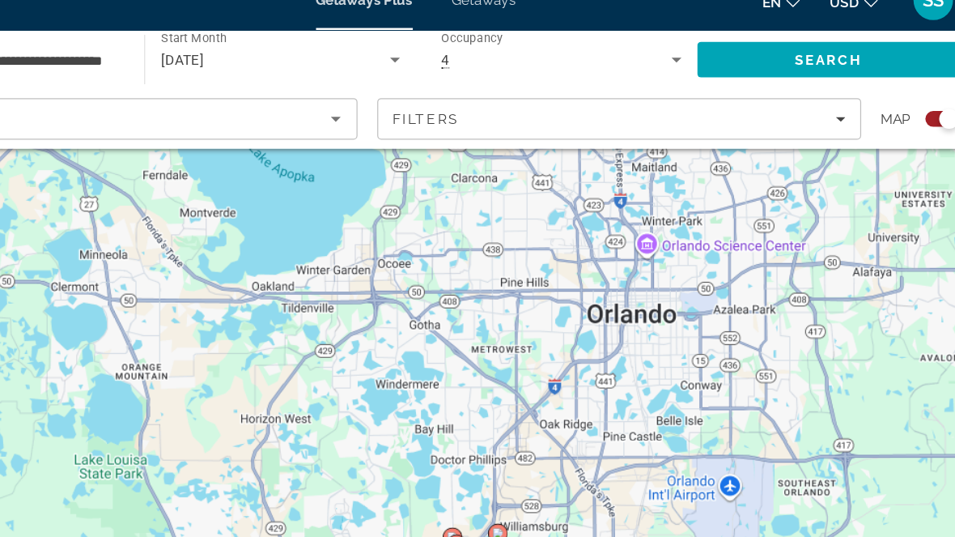
click at [611, 432] on div "To activate drag with keyboard, press Alt + Enter. Once in keyboard drag state,…" at bounding box center [477, 337] width 891 height 486
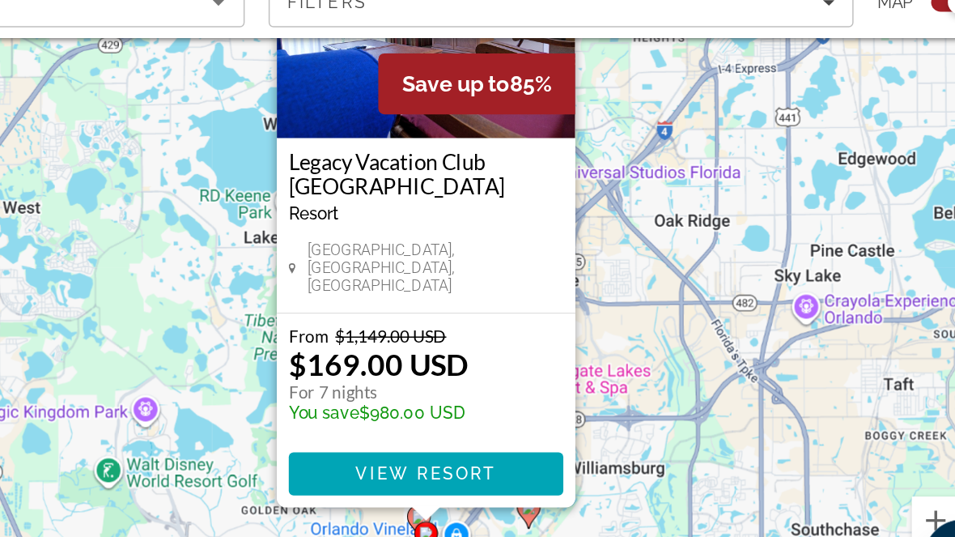
scroll to position [109, 0]
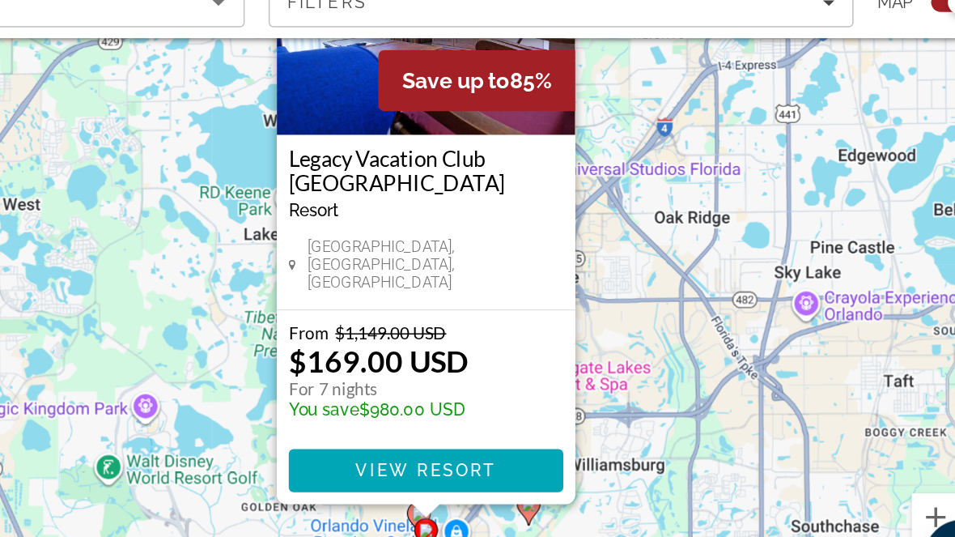
click at [460, 419] on span "Main content" at bounding box center [553, 438] width 186 height 39
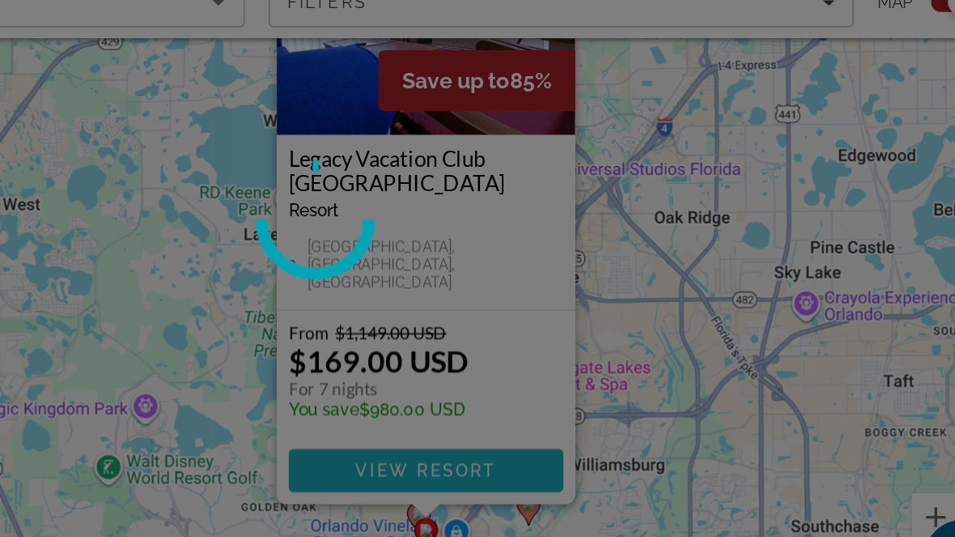
scroll to position [109, 0]
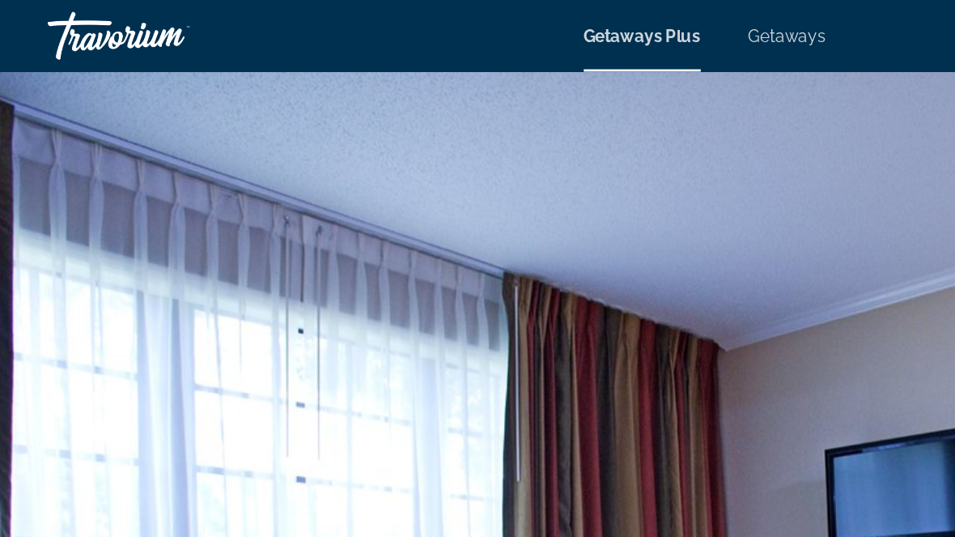
click at [534, 22] on span "Getaways" at bounding box center [534, 24] width 53 height 13
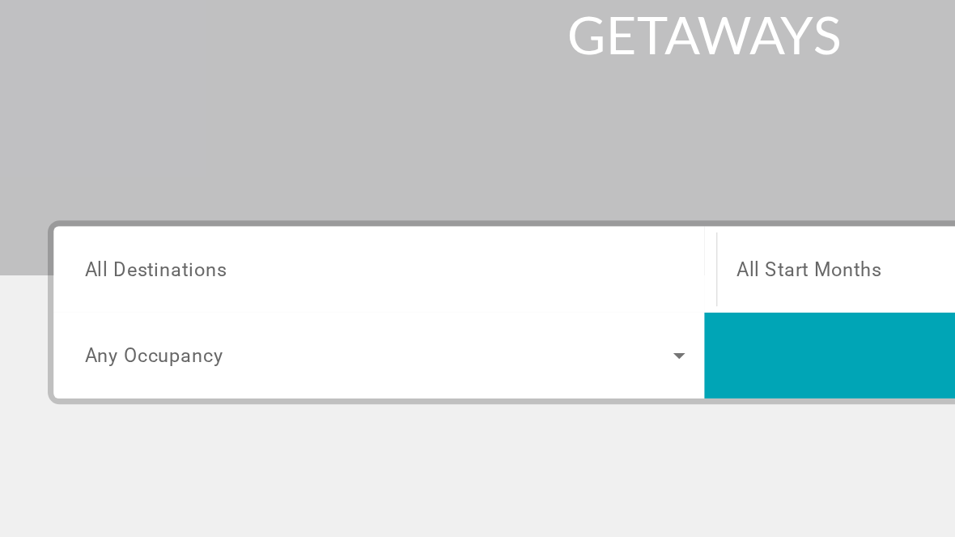
scroll to position [245, 0]
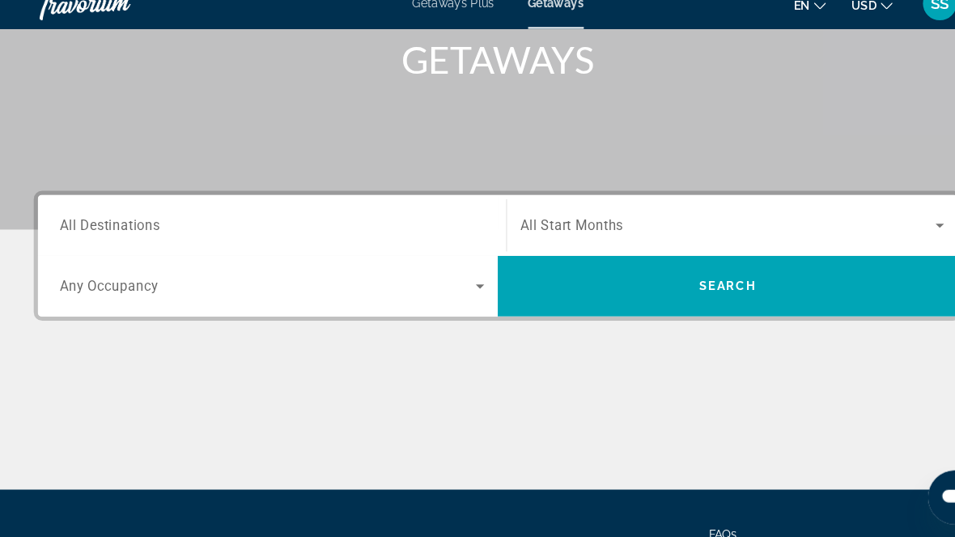
click at [86, 228] on input "Destination All Destinations" at bounding box center [260, 237] width 407 height 19
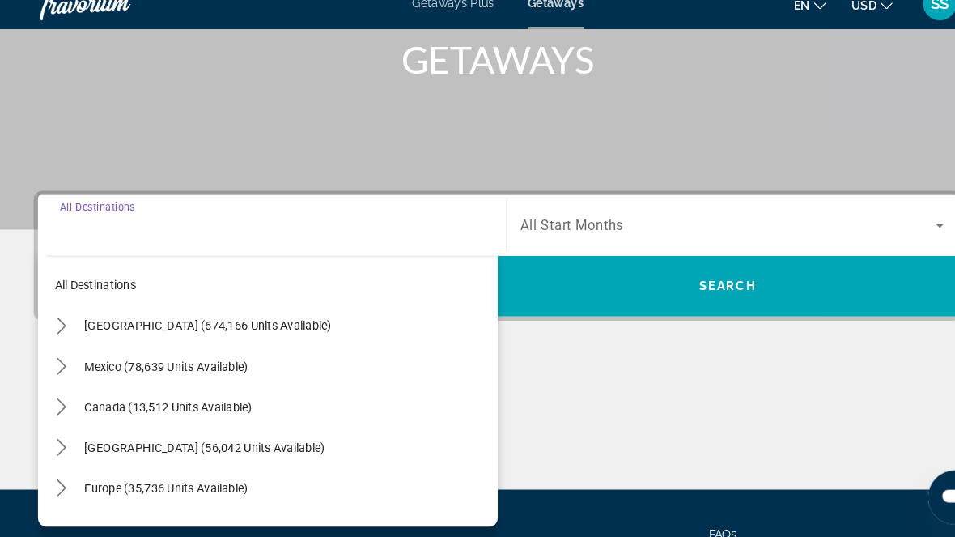
click at [79, 228] on input "Destination All Destinations" at bounding box center [260, 237] width 407 height 19
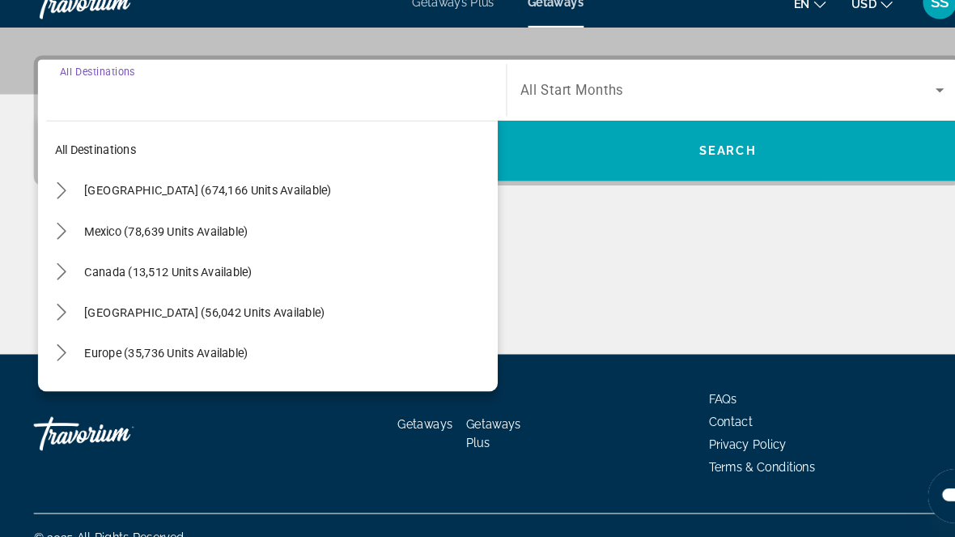
click at [63, 197] on icon "Toggle United States (674,166 units available) submenu" at bounding box center [59, 205] width 16 height 16
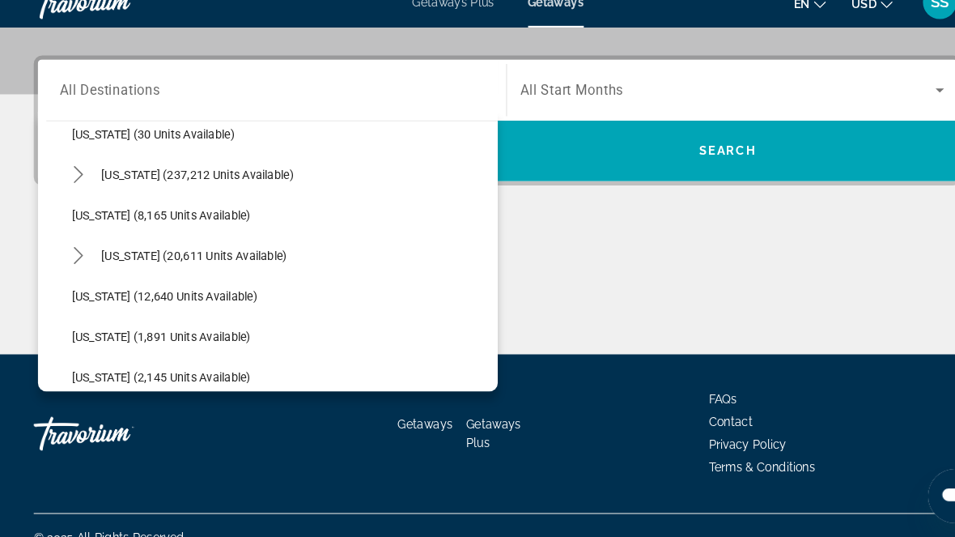
scroll to position [245, 0]
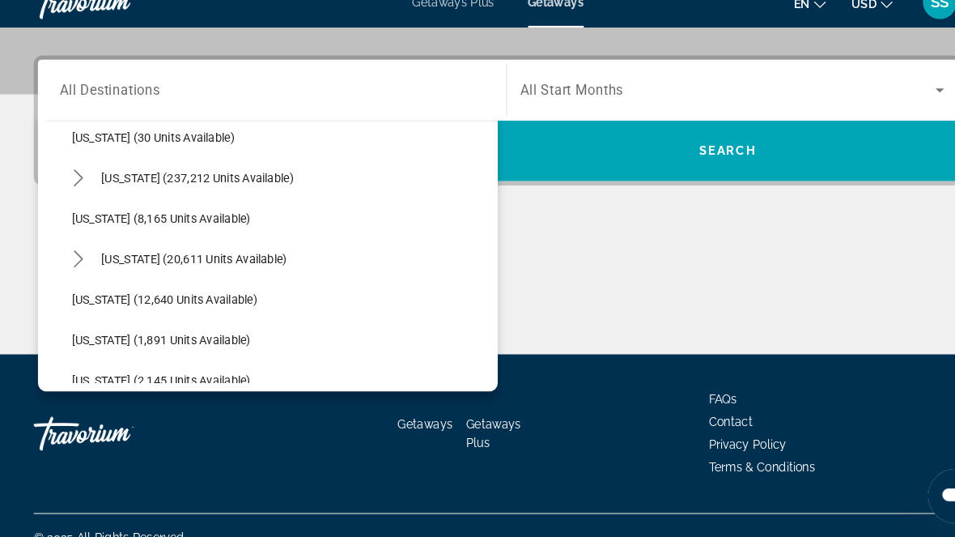
click at [77, 185] on icon "Toggle Florida (237,212 units available) submenu" at bounding box center [74, 193] width 9 height 16
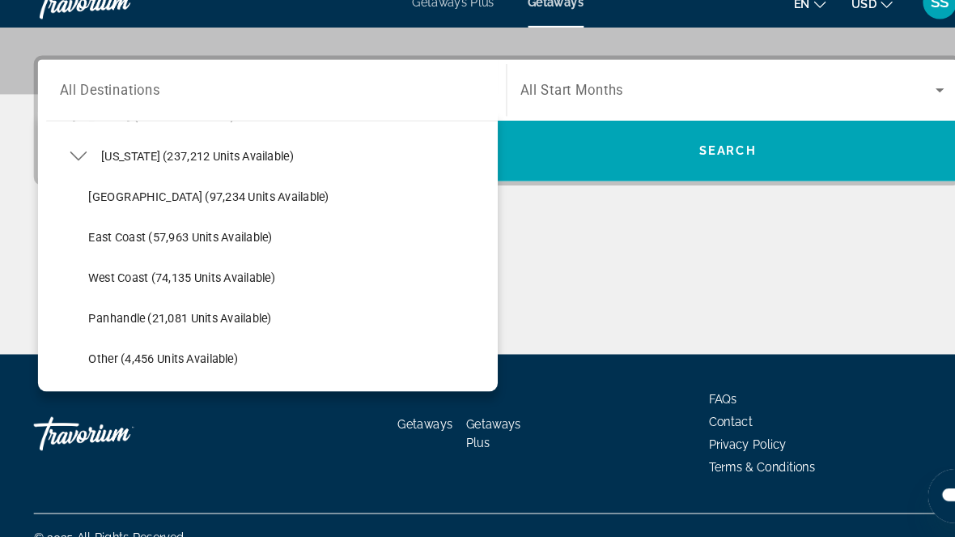
scroll to position [266, 0]
click at [113, 205] on span "[GEOGRAPHIC_DATA] (97,234 units available)" at bounding box center [200, 211] width 231 height 13
type input "**********"
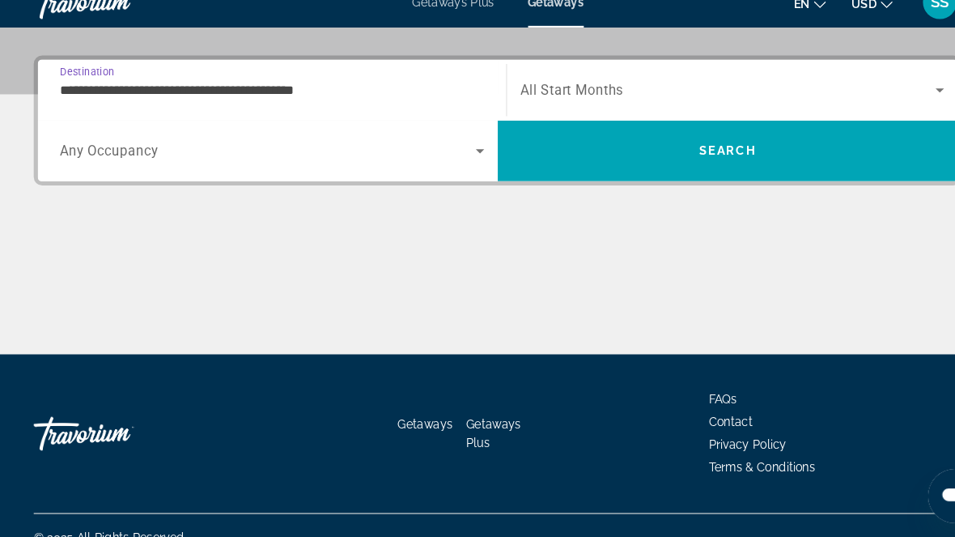
click at [661, 99] on span "Search widget" at bounding box center [699, 108] width 398 height 19
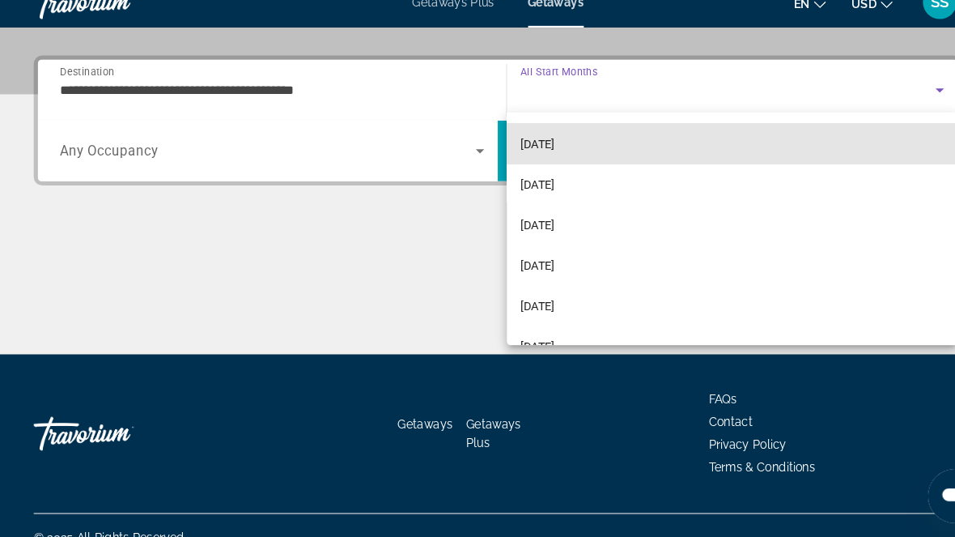
scroll to position [111, 0]
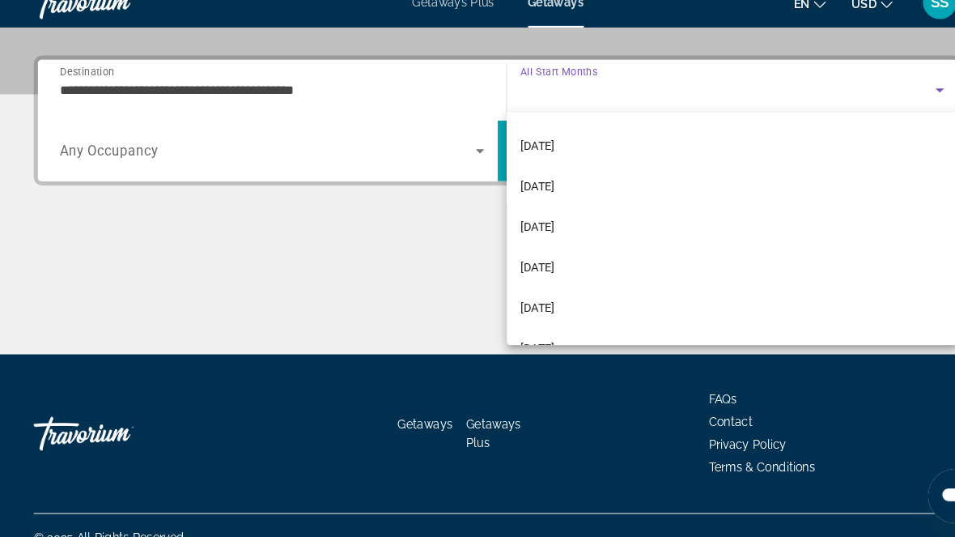
click at [560, 231] on mat-option "[DATE]" at bounding box center [703, 239] width 432 height 39
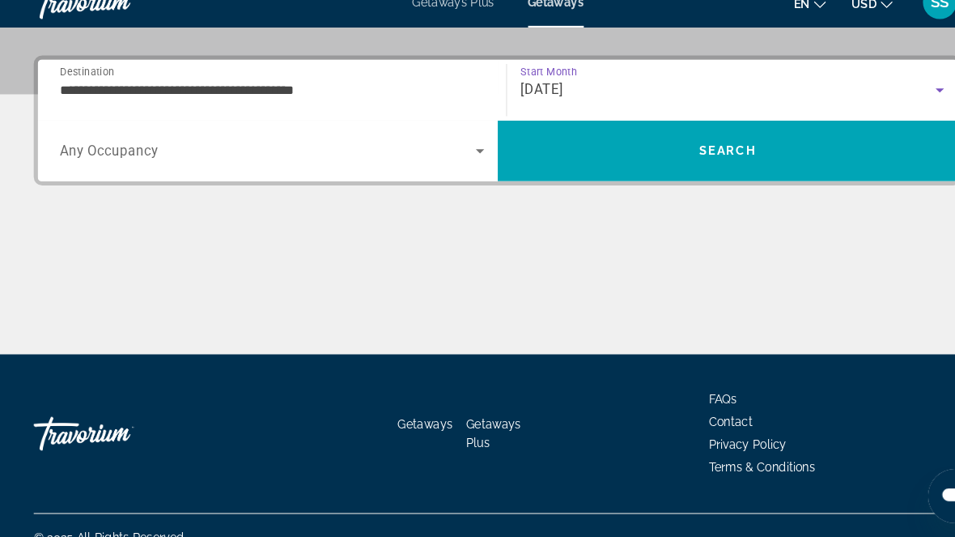
click at [105, 160] on span "Any Occupancy" at bounding box center [104, 167] width 95 height 15
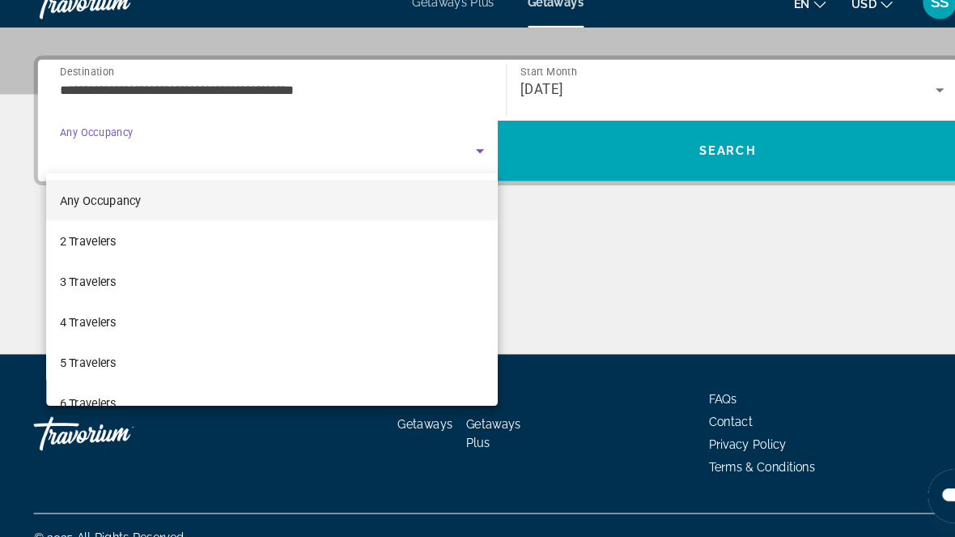
click at [83, 321] on span "4 Travelers" at bounding box center [84, 330] width 54 height 19
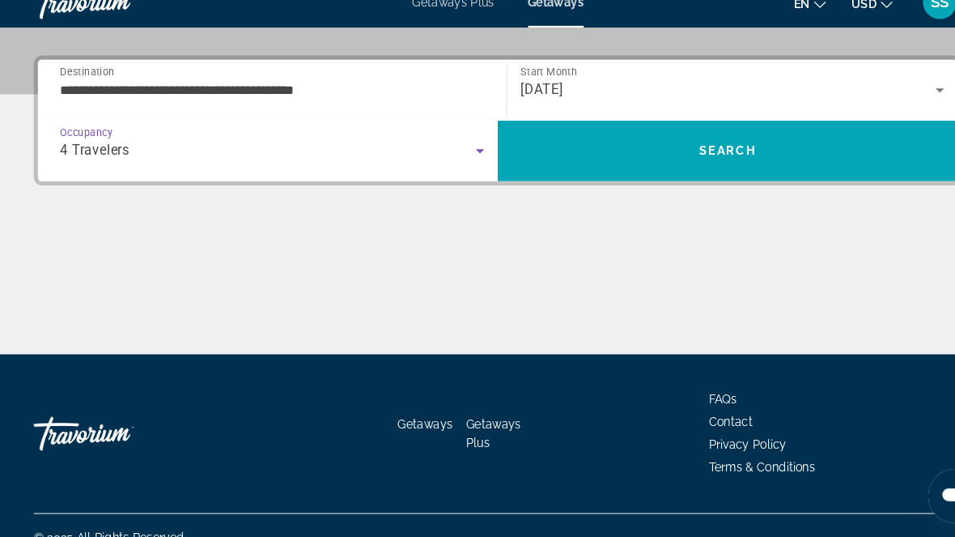
click at [775, 151] on span "Search" at bounding box center [698, 166] width 441 height 39
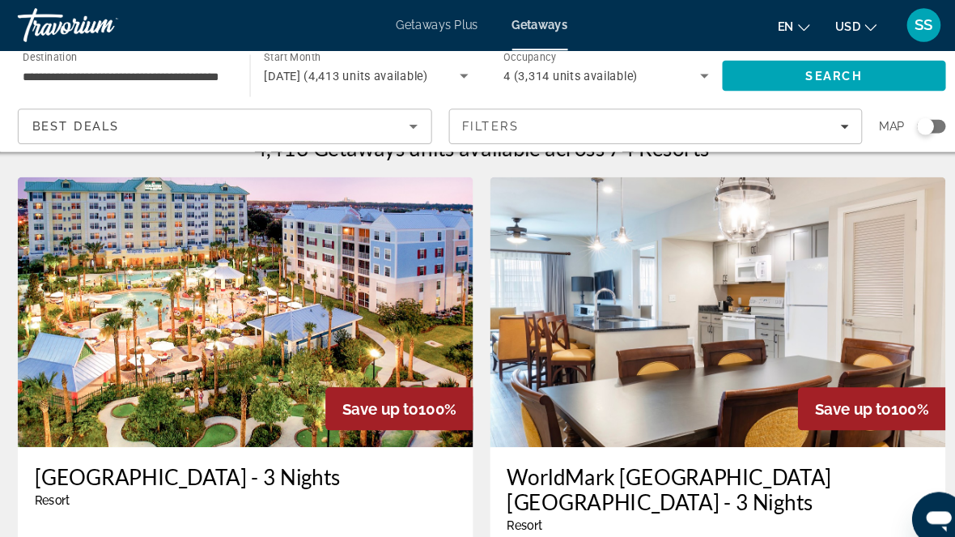
scroll to position [30, 0]
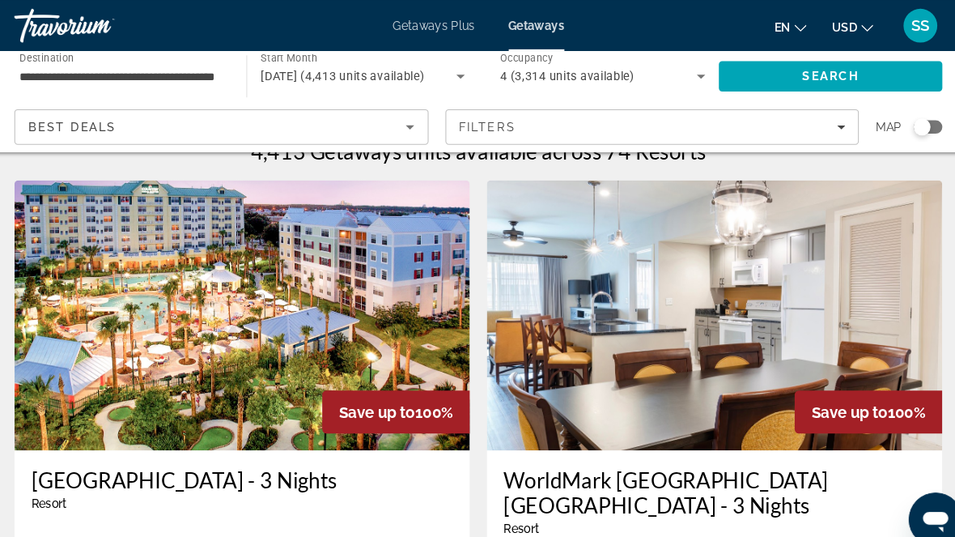
click at [538, 24] on span "Getaways" at bounding box center [533, 24] width 53 height 13
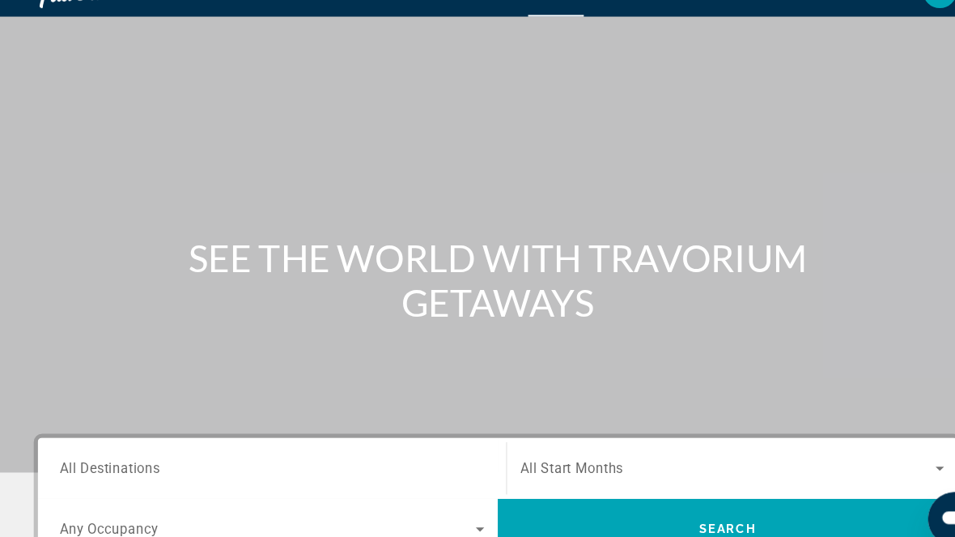
scroll to position [38, 0]
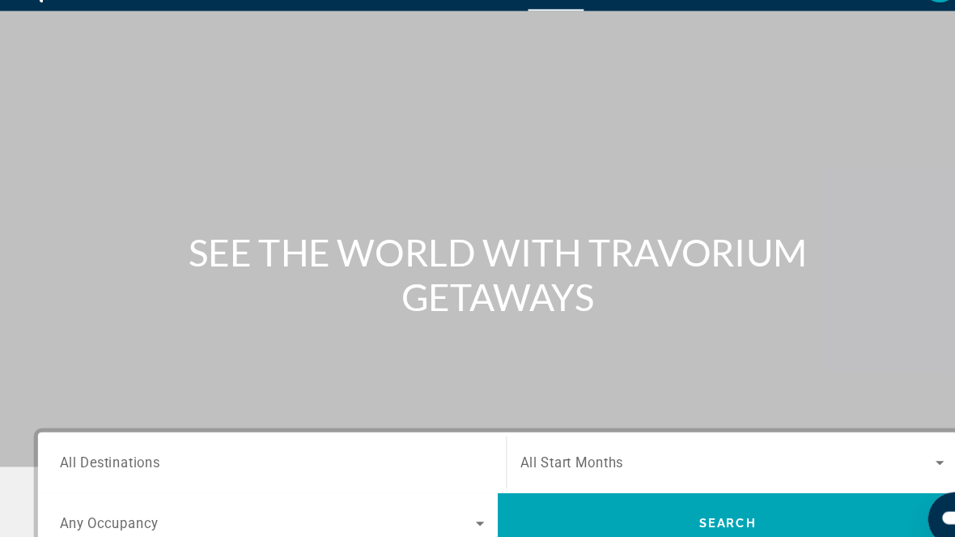
click at [97, 444] on span "All Destinations" at bounding box center [105, 443] width 96 height 15
click at [97, 444] on input "Destination All Destinations" at bounding box center [260, 444] width 407 height 19
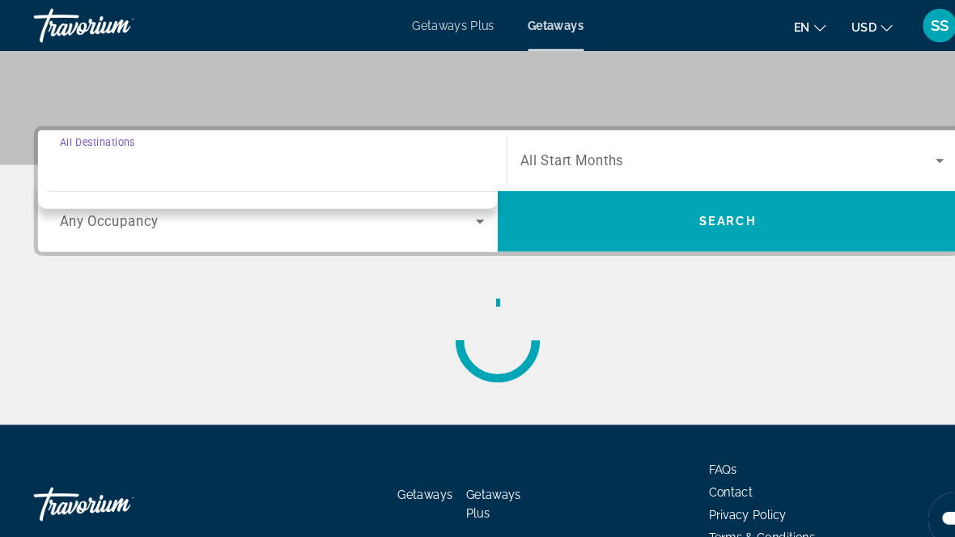
scroll to position [343, 0]
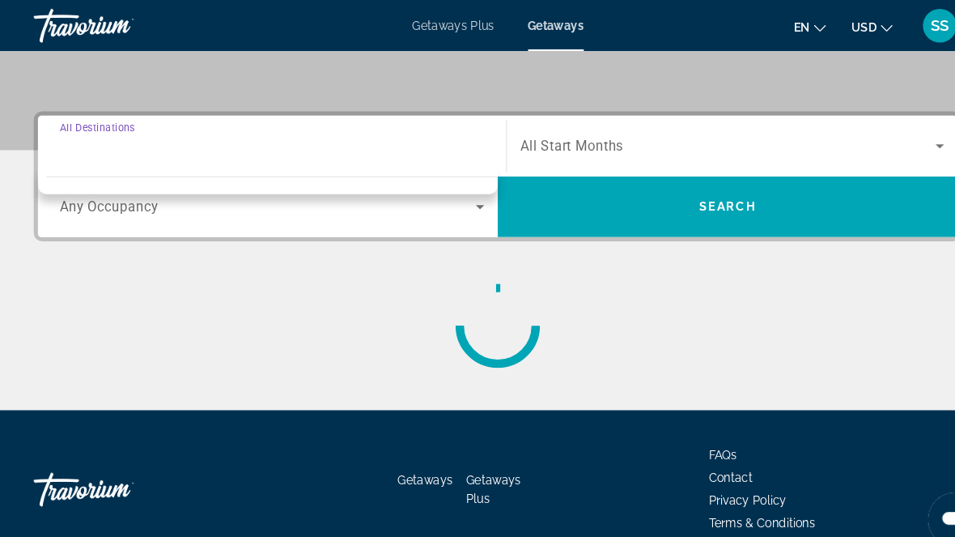
click at [828, 143] on span "Search widget" at bounding box center [699, 139] width 398 height 19
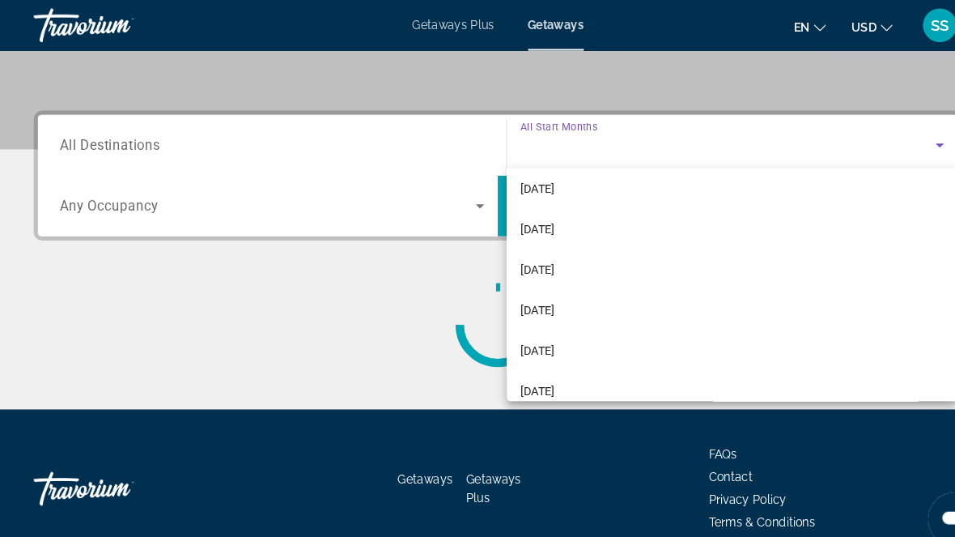
scroll to position [201, 0]
click at [533, 180] on span "[DATE]" at bounding box center [516, 181] width 33 height 19
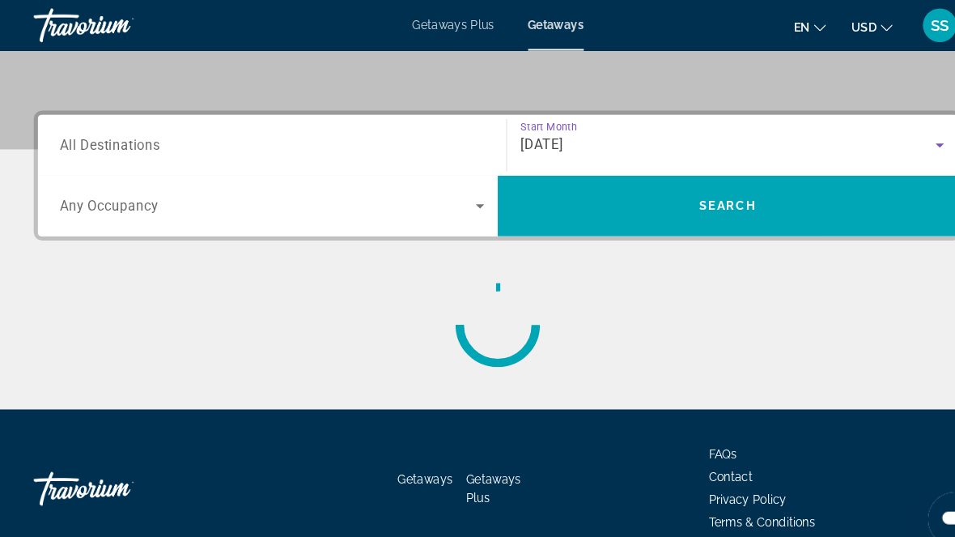
click at [101, 200] on span "Any Occupancy" at bounding box center [104, 197] width 95 height 15
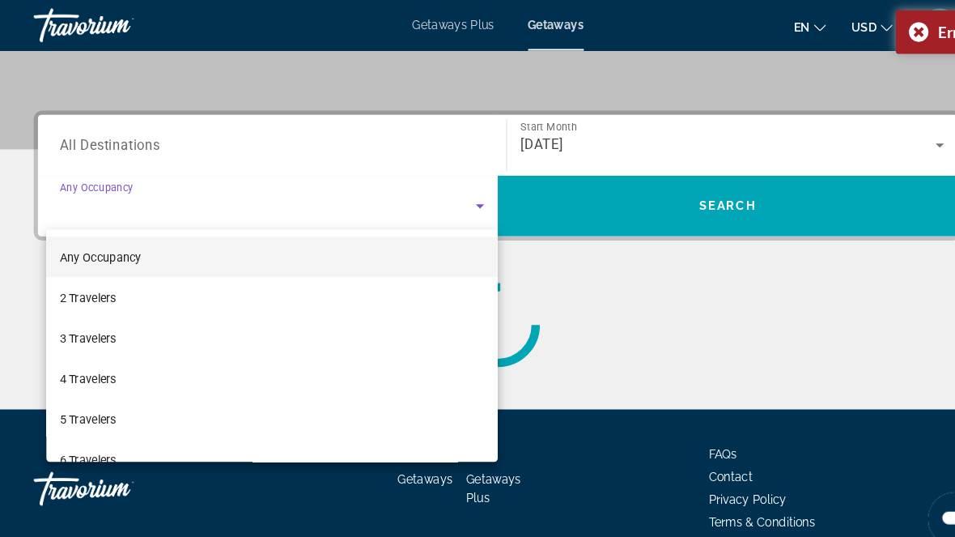
click at [87, 370] on span "4 Travelers" at bounding box center [84, 362] width 54 height 19
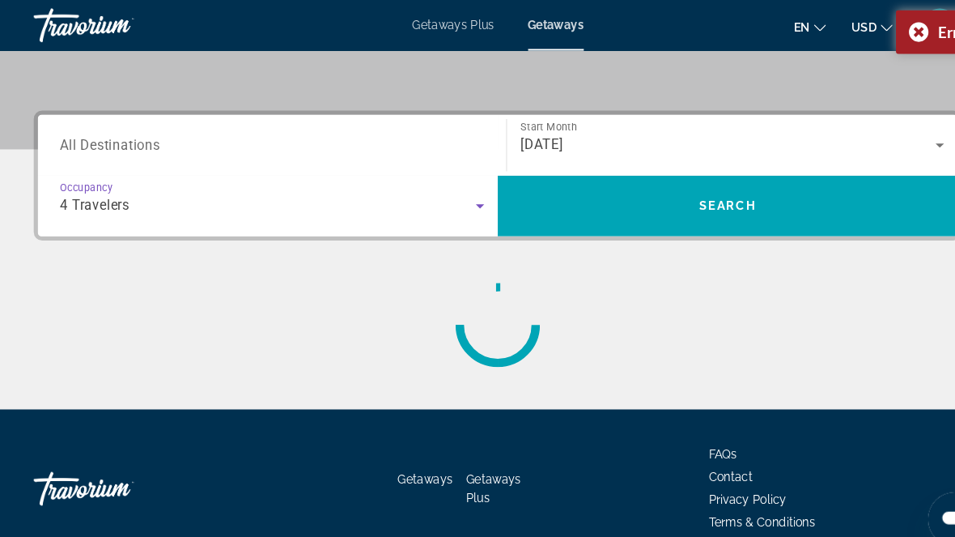
click at [74, 141] on span "All Destinations" at bounding box center [105, 138] width 96 height 15
click at [74, 141] on input "Destination All Destinations" at bounding box center [260, 139] width 407 height 19
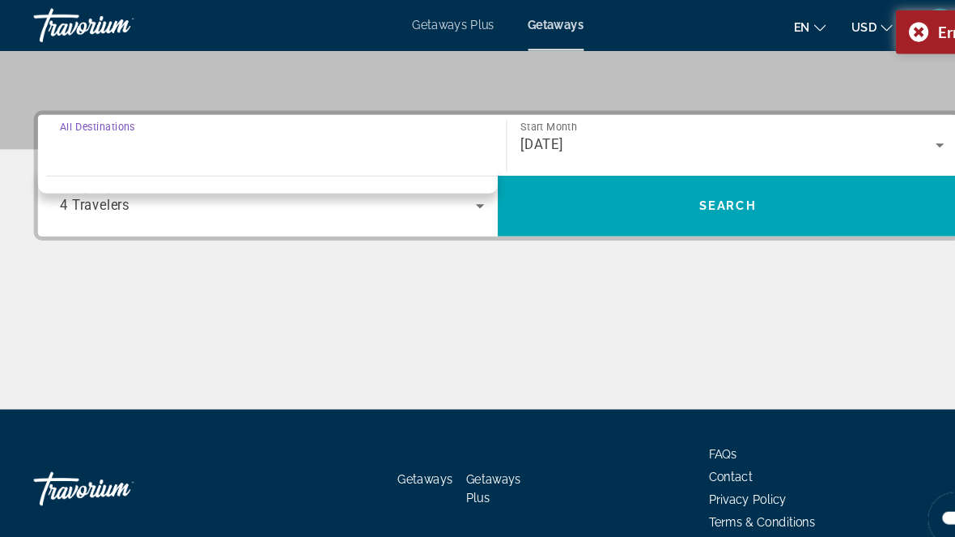
click at [49, 128] on div "Destination All Destinations" at bounding box center [261, 140] width 433 height 46
click at [94, 147] on input "Destination All Destinations" at bounding box center [260, 139] width 407 height 19
click at [64, 139] on input "Destination All Destinations" at bounding box center [260, 139] width 407 height 19
click at [78, 160] on div "Search widget" at bounding box center [260, 140] width 407 height 46
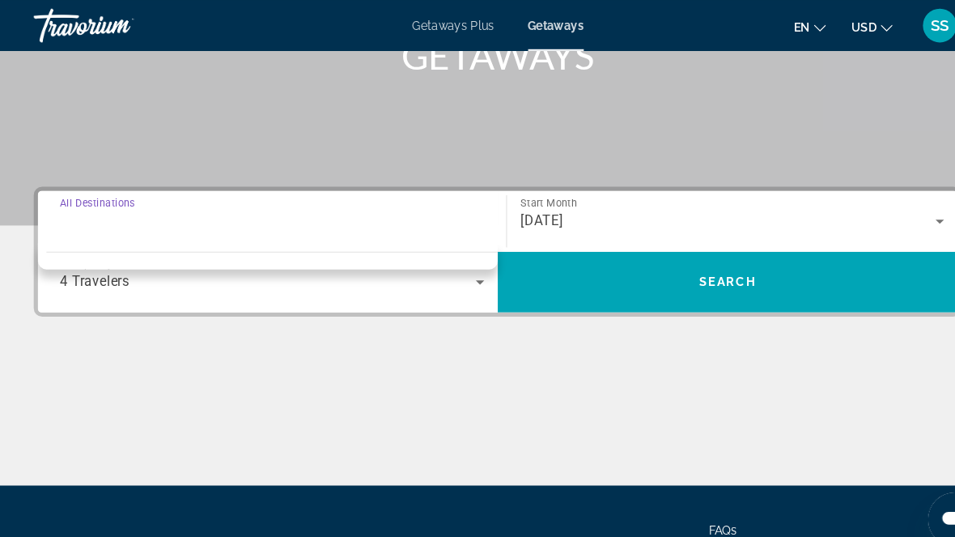
scroll to position [268, 0]
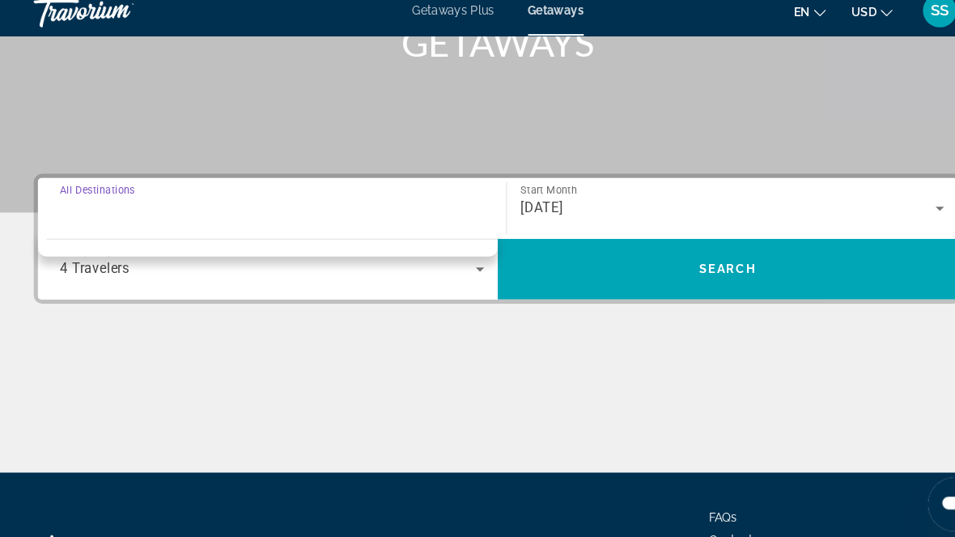
click at [80, 206] on input "Destination All Destinations" at bounding box center [260, 214] width 407 height 19
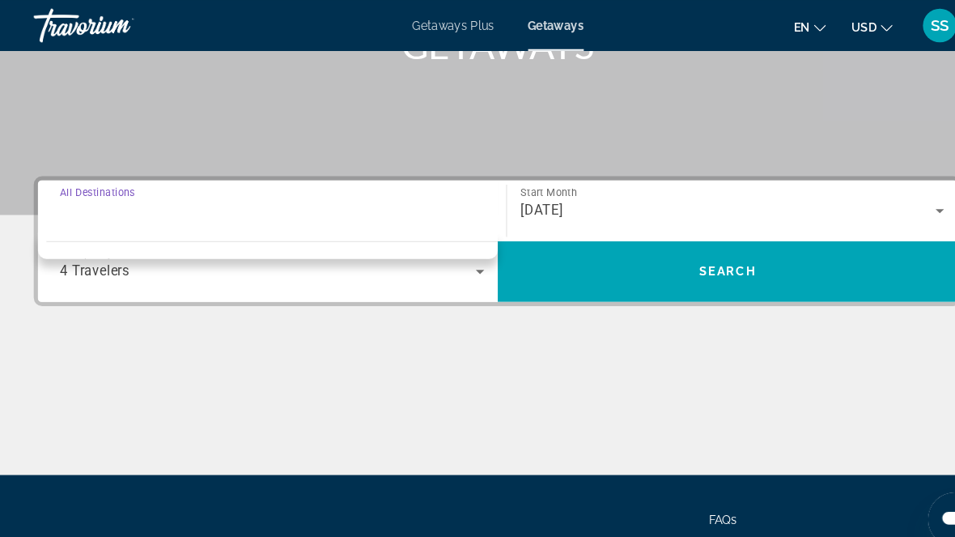
scroll to position [279, 0]
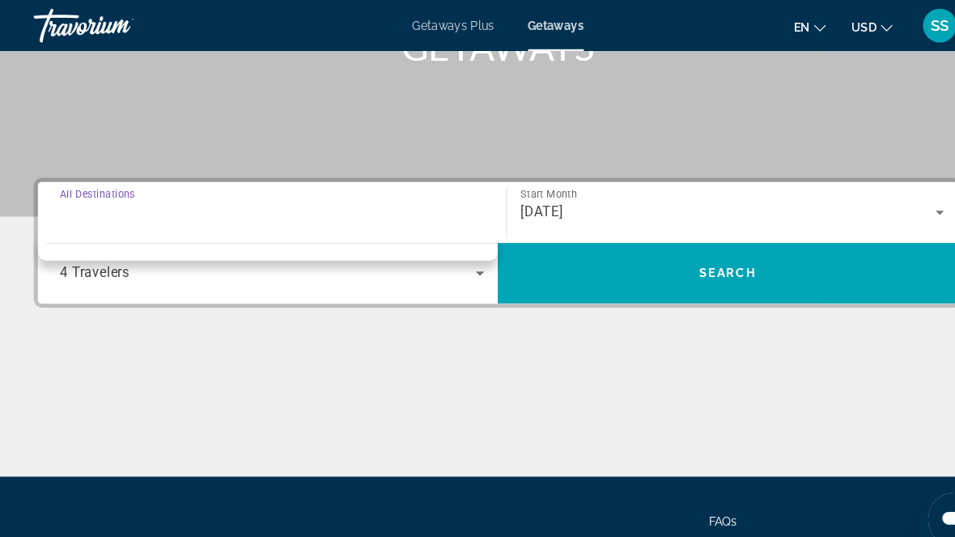
click at [98, 258] on span "4 Travelers" at bounding box center [90, 260] width 67 height 15
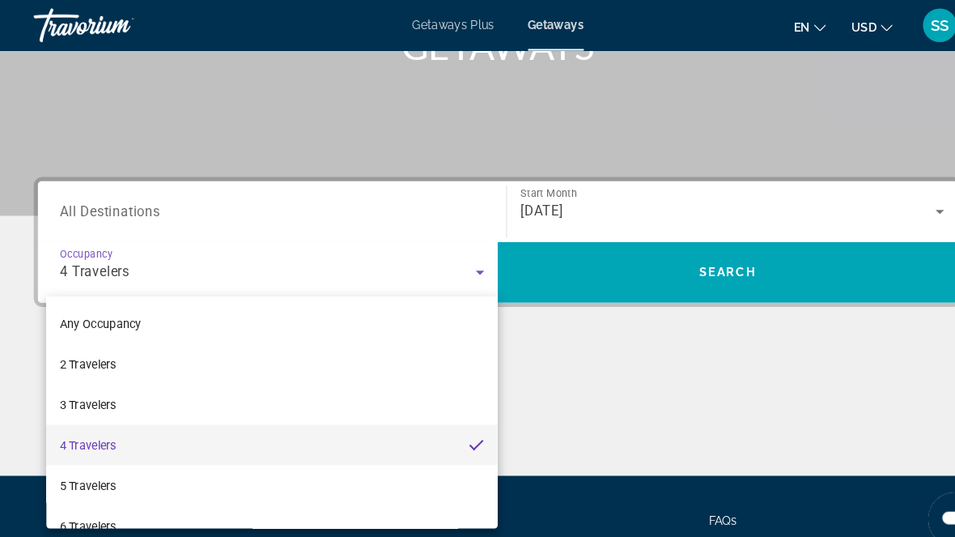
click at [72, 206] on div at bounding box center [477, 268] width 955 height 537
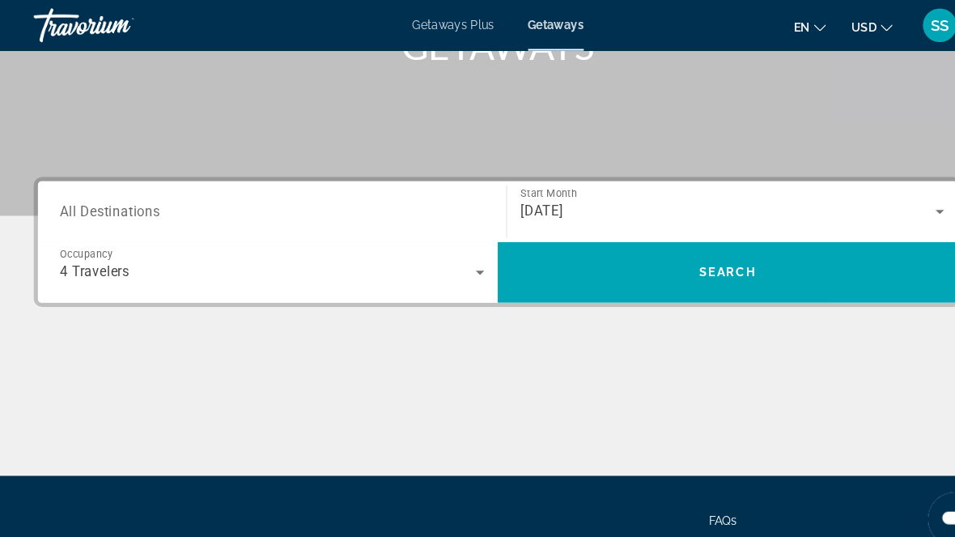
click at [80, 203] on span "All Destinations" at bounding box center [105, 202] width 96 height 15
click at [80, 203] on input "Destination All Destinations" at bounding box center [260, 203] width 407 height 19
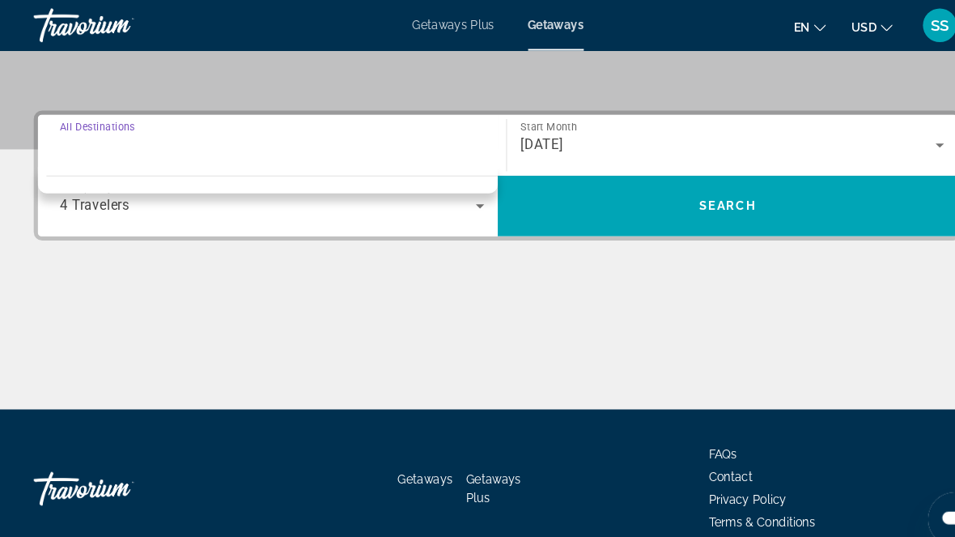
scroll to position [397, 0]
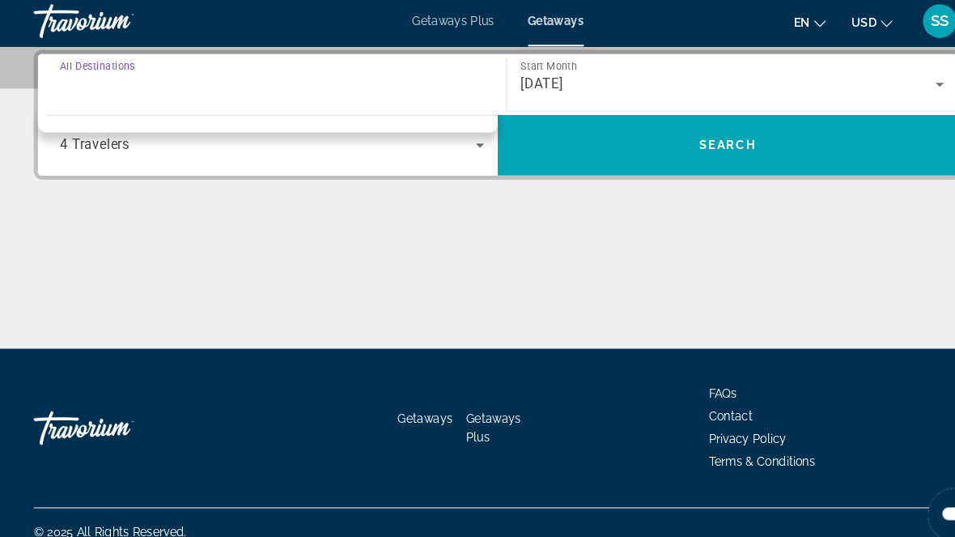
click at [113, 121] on div "Destination options" at bounding box center [256, 118] width 441 height 25
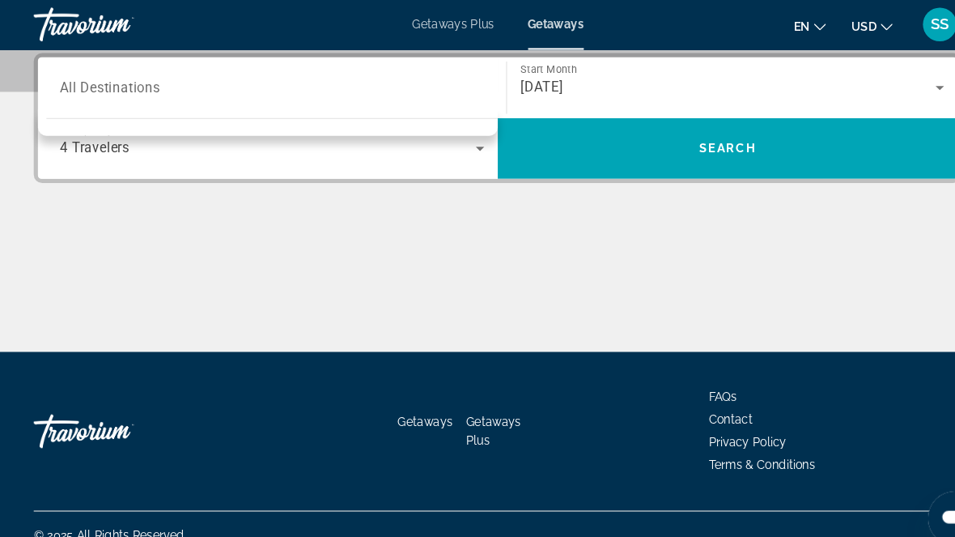
click at [80, 76] on input "Destination All Destinations" at bounding box center [260, 85] width 407 height 19
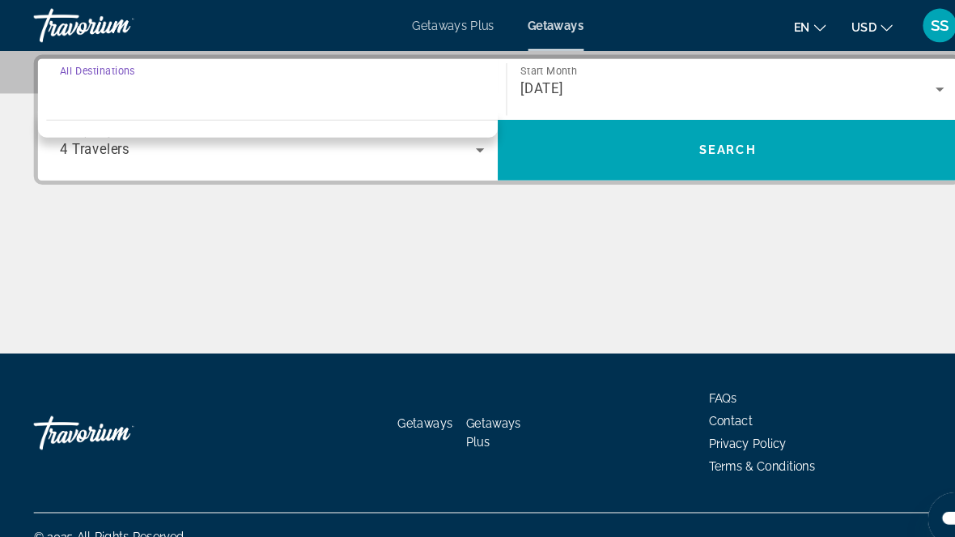
click at [95, 89] on input "Destination All Destinations" at bounding box center [260, 86] width 407 height 19
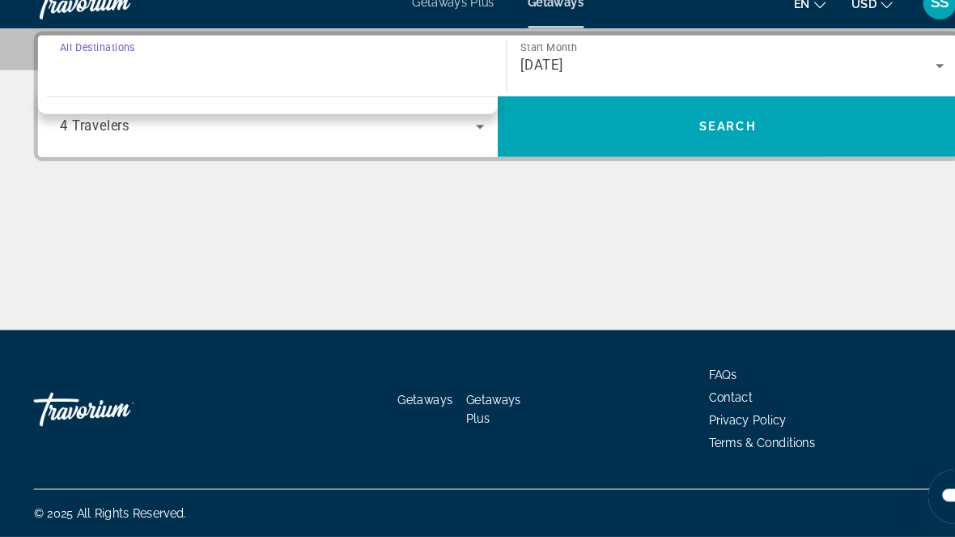
click at [317, 76] on input "Destination All Destinations" at bounding box center [260, 85] width 407 height 19
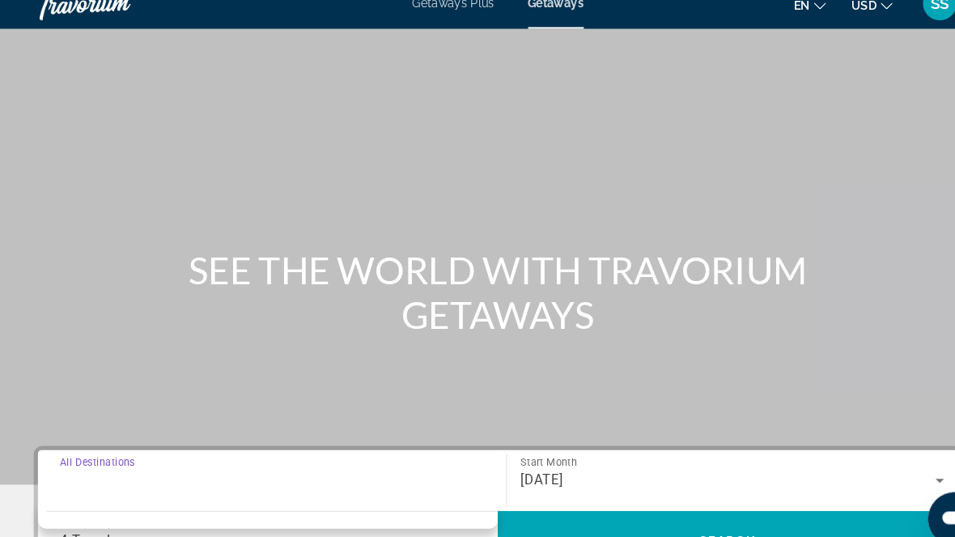
scroll to position [0, 0]
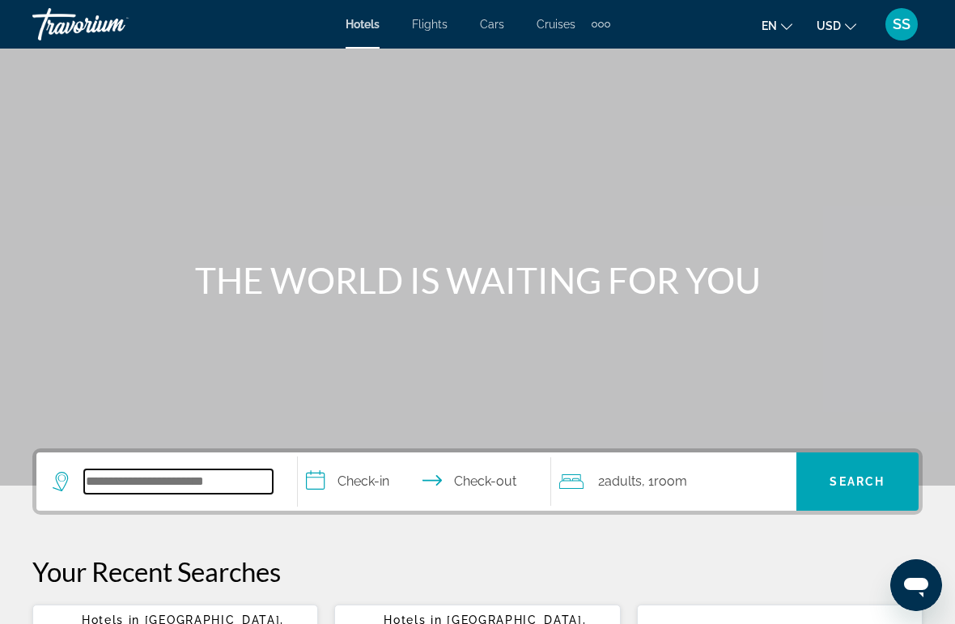
click at [158, 480] on input "Search hotel destination" at bounding box center [178, 482] width 189 height 24
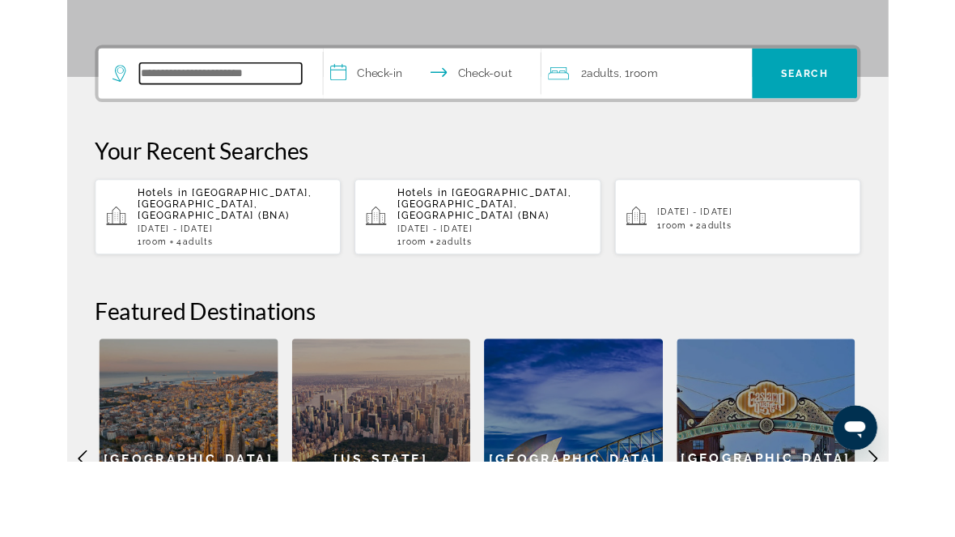
scroll to position [308, 0]
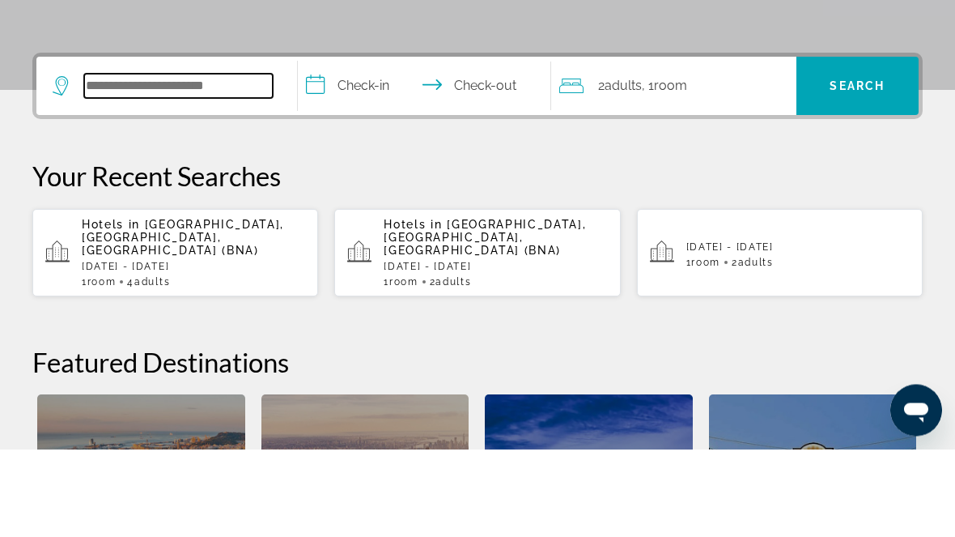
click at [238, 162] on input "Search hotel destination" at bounding box center [178, 174] width 189 height 24
click at [252, 162] on input "Search hotel destination" at bounding box center [178, 174] width 189 height 24
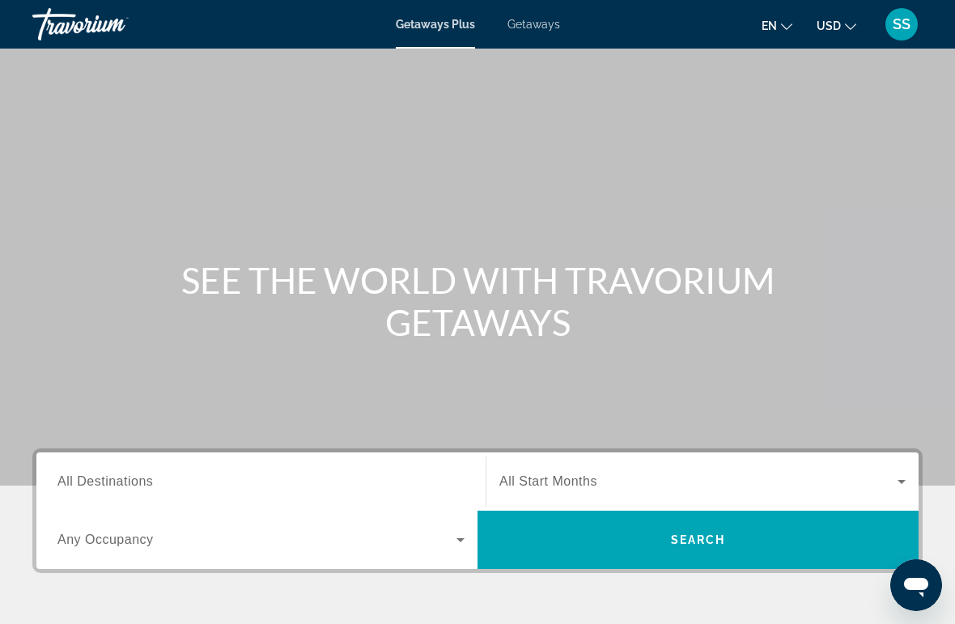
click at [548, 26] on span "Getaways" at bounding box center [534, 24] width 53 height 13
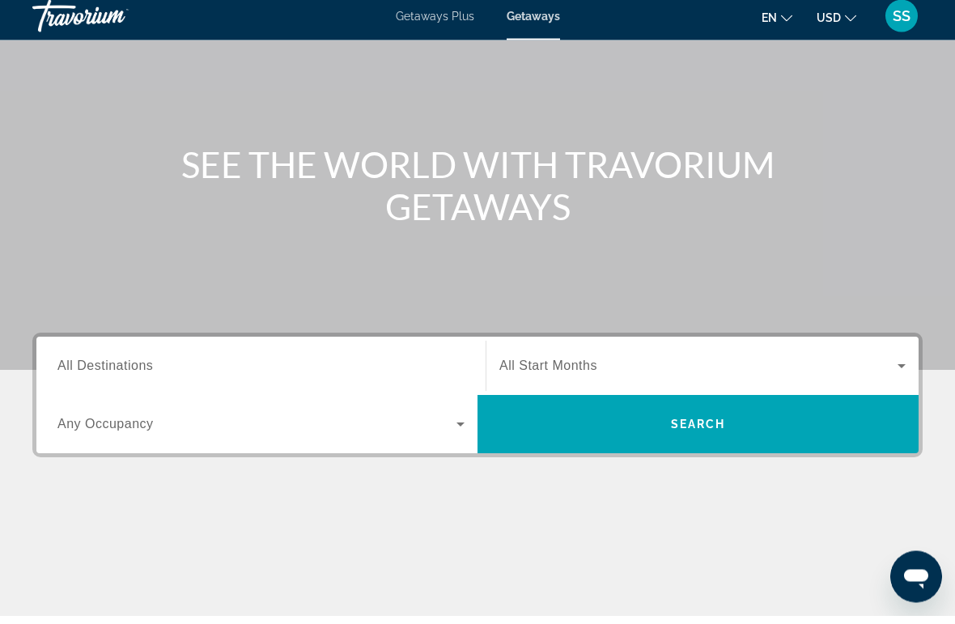
click at [345, 366] on input "Destination All Destinations" at bounding box center [260, 375] width 407 height 19
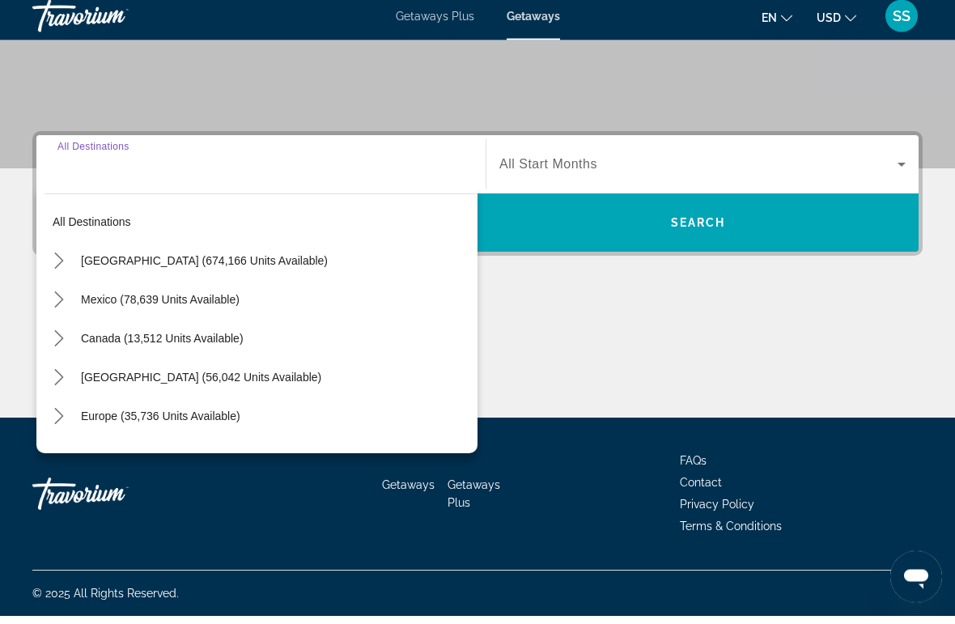
scroll to position [309, 0]
click at [58, 261] on icon "Toggle United States (674,166 units available) submenu" at bounding box center [59, 269] width 16 height 16
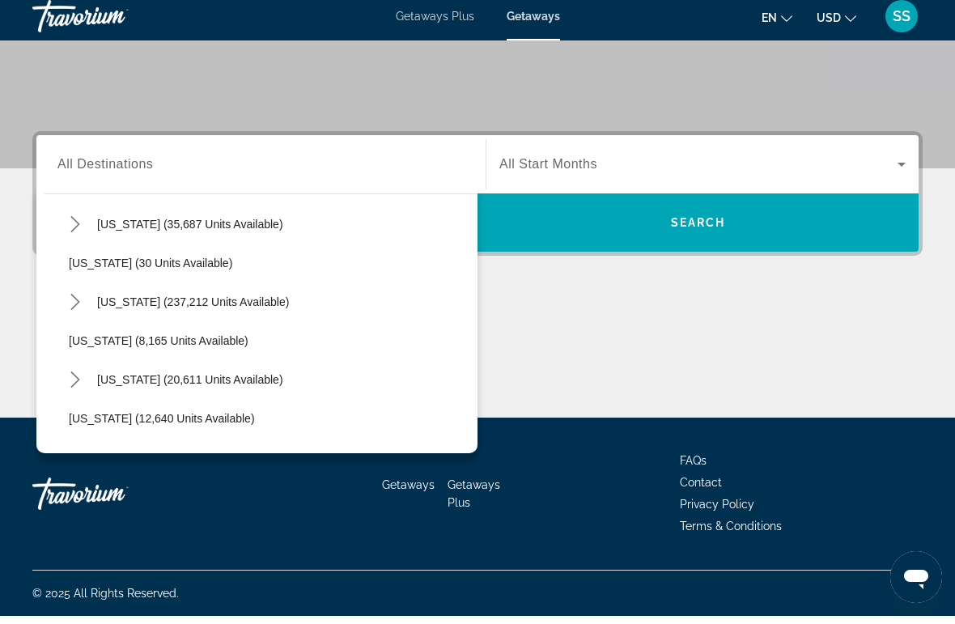
scroll to position [186, 0]
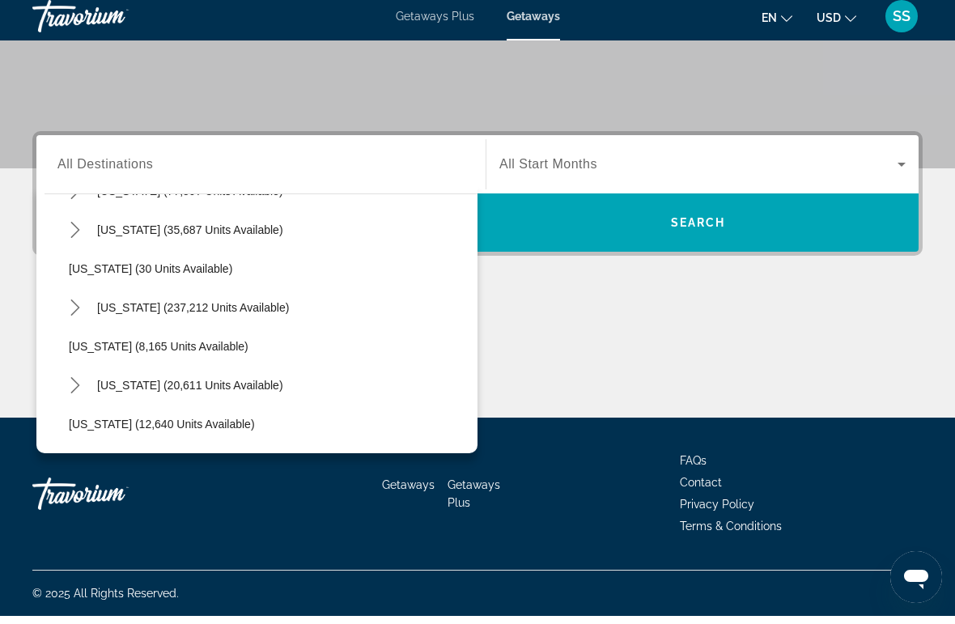
click at [70, 309] on icon "Toggle Florida (237,212 units available) submenu" at bounding box center [75, 316] width 16 height 16
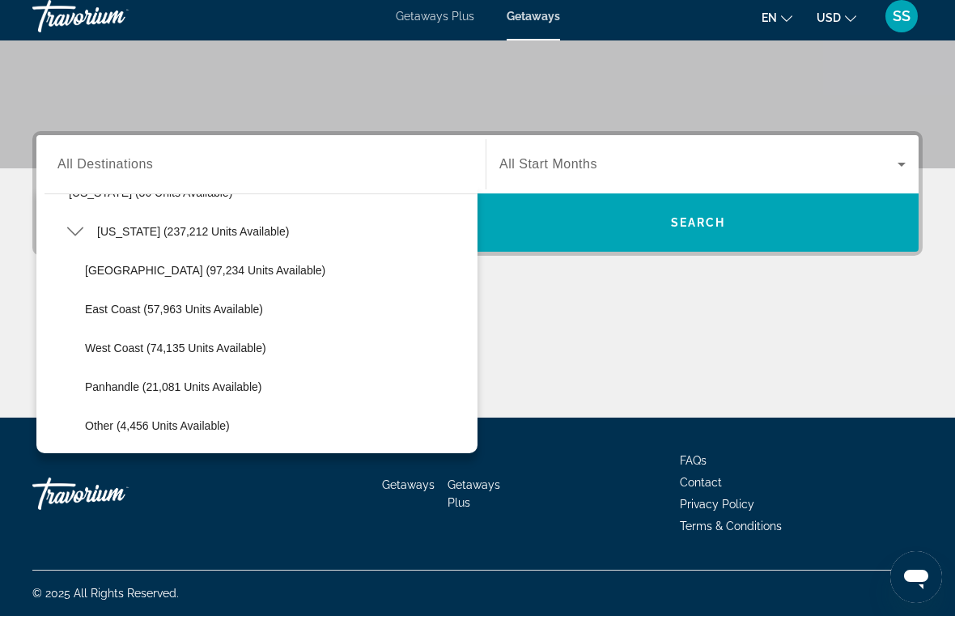
scroll to position [264, 0]
click at [112, 279] on span "Select destination: Orlando & Disney Area (97,234 units available)" at bounding box center [277, 276] width 401 height 39
type input "**********"
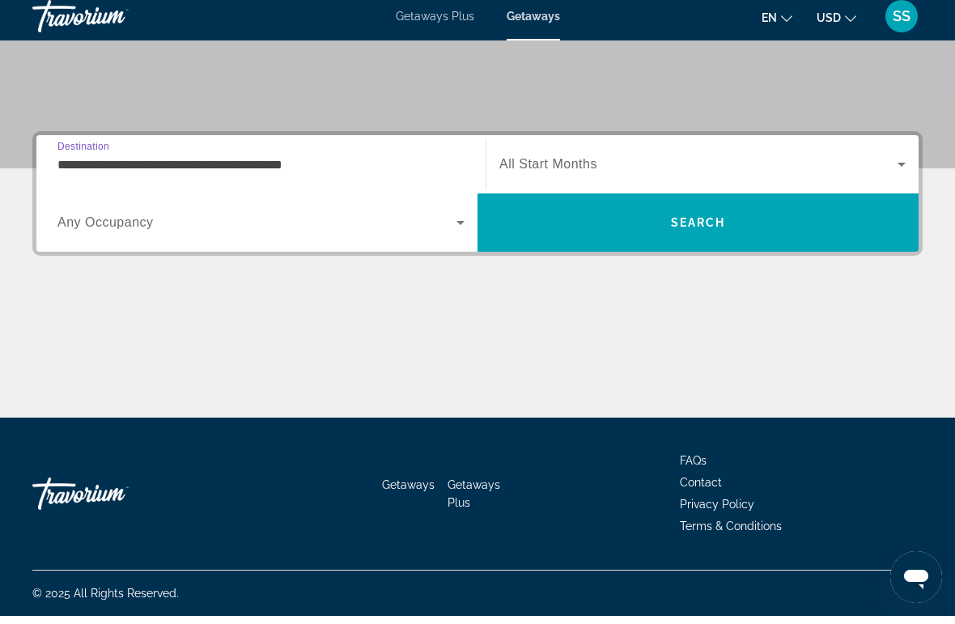
click at [836, 164] on span "Search widget" at bounding box center [699, 172] width 398 height 19
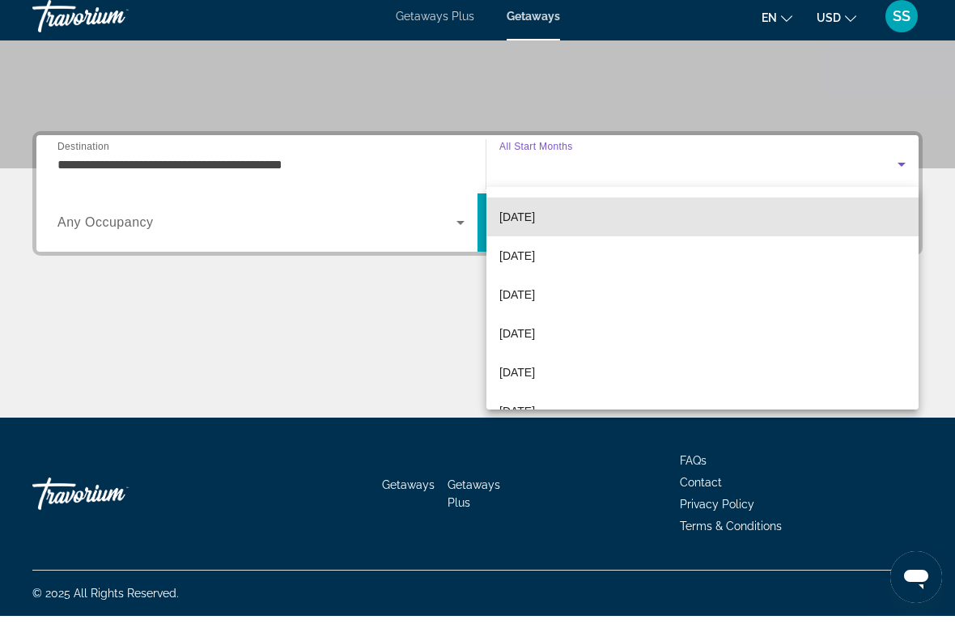
scroll to position [123, 0]
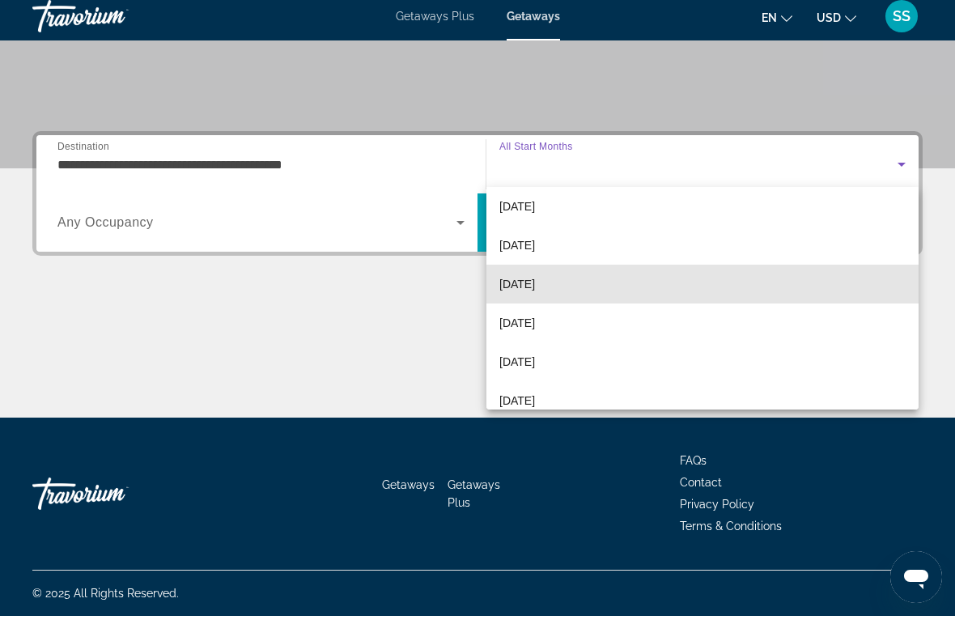
click at [577, 295] on mat-option "[DATE]" at bounding box center [703, 292] width 432 height 39
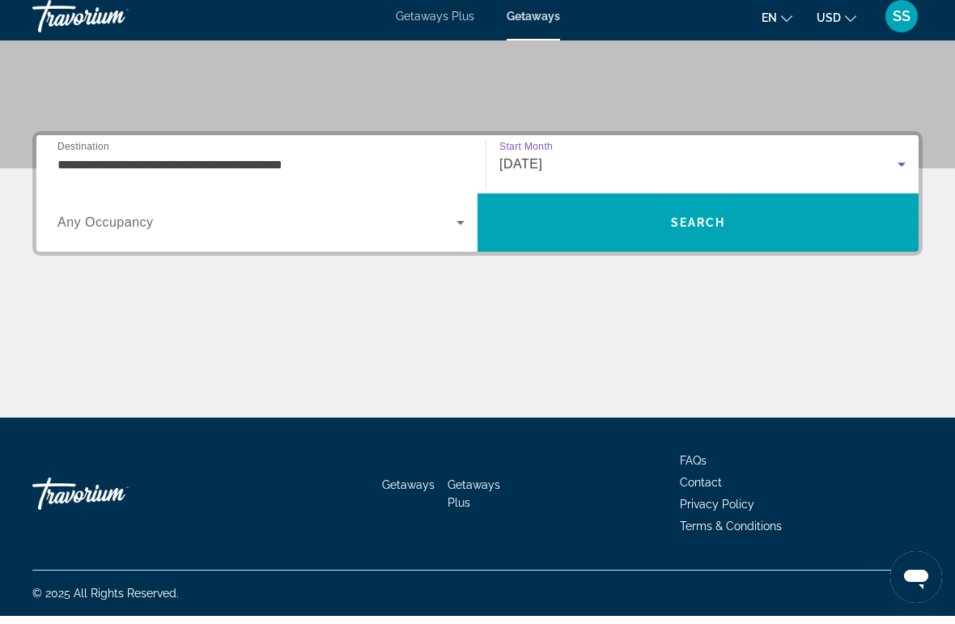
click at [88, 228] on span "Any Occupancy" at bounding box center [105, 230] width 96 height 14
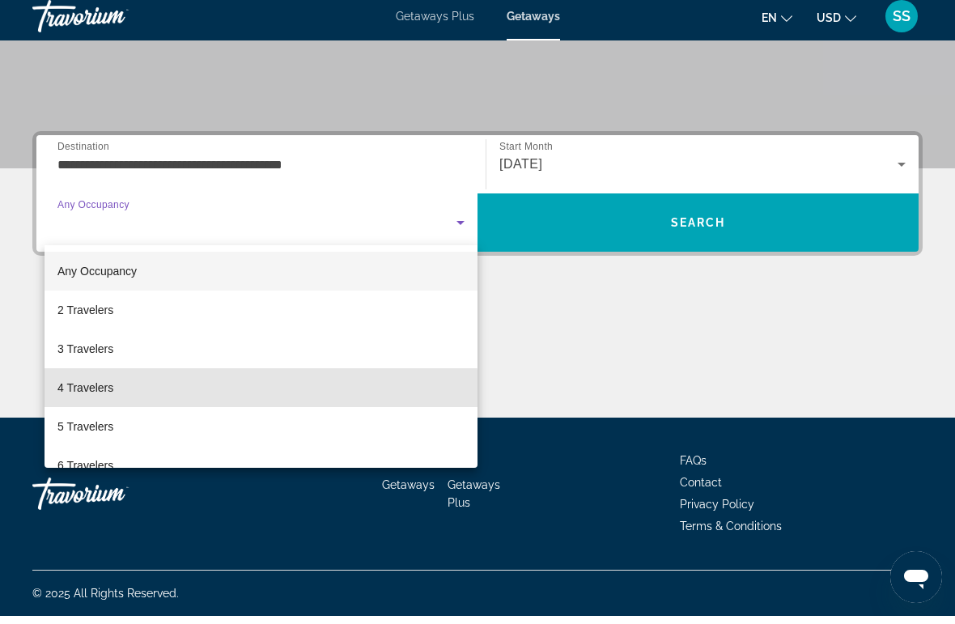
click at [77, 395] on span "4 Travelers" at bounding box center [85, 395] width 56 height 19
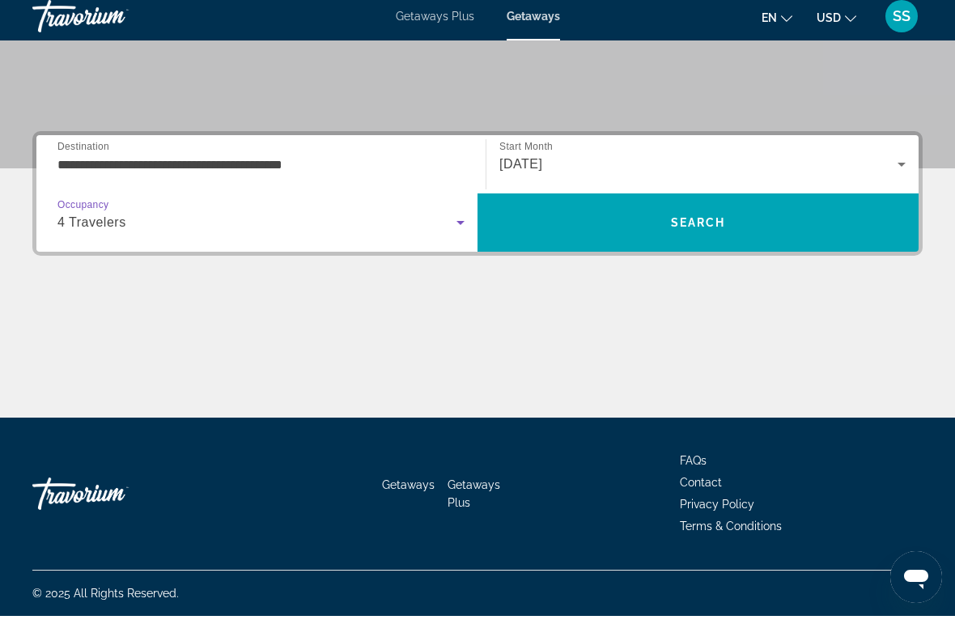
click at [744, 230] on span "Search" at bounding box center [698, 230] width 441 height 39
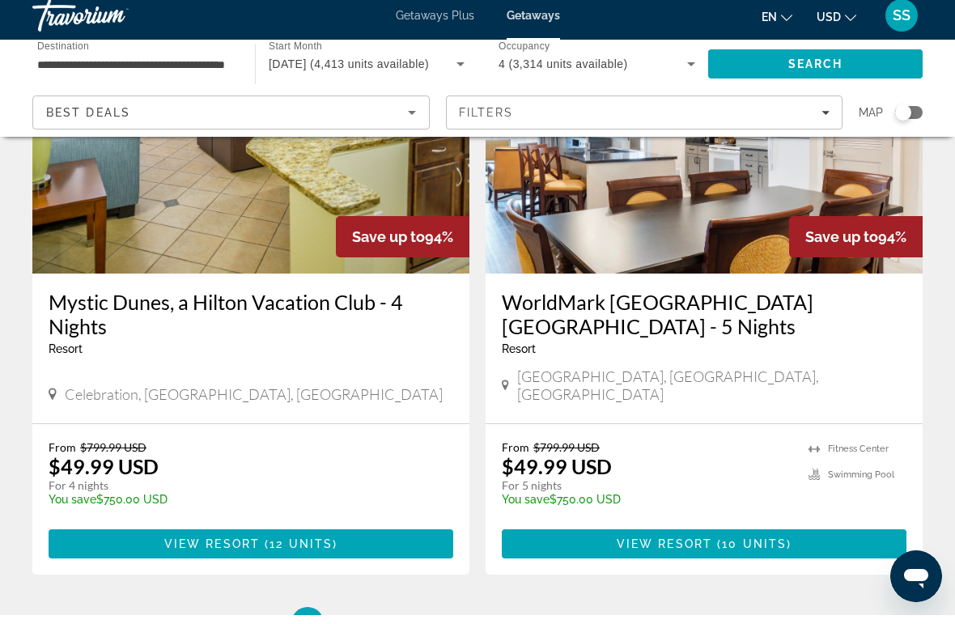
scroll to position [3167, 0]
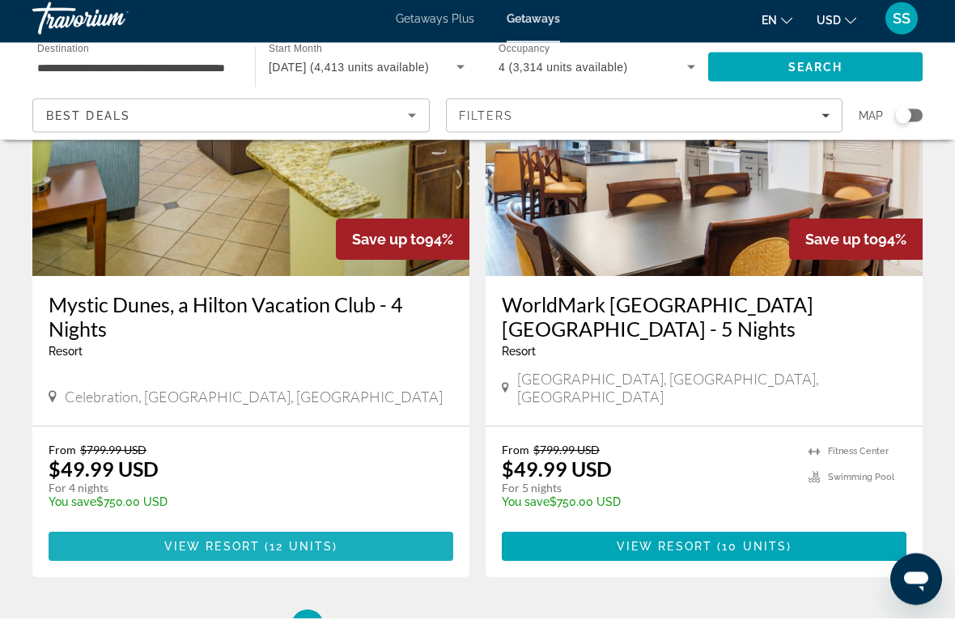
click at [281, 534] on span "Main content" at bounding box center [251, 553] width 405 height 39
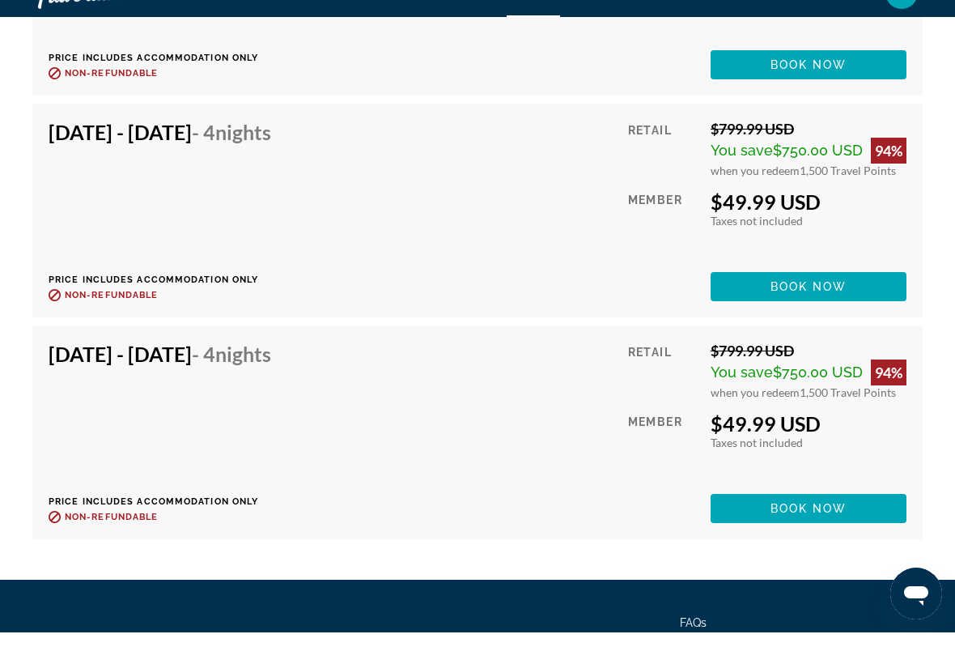
scroll to position [3913, 0]
